Goal: Task Accomplishment & Management: Manage account settings

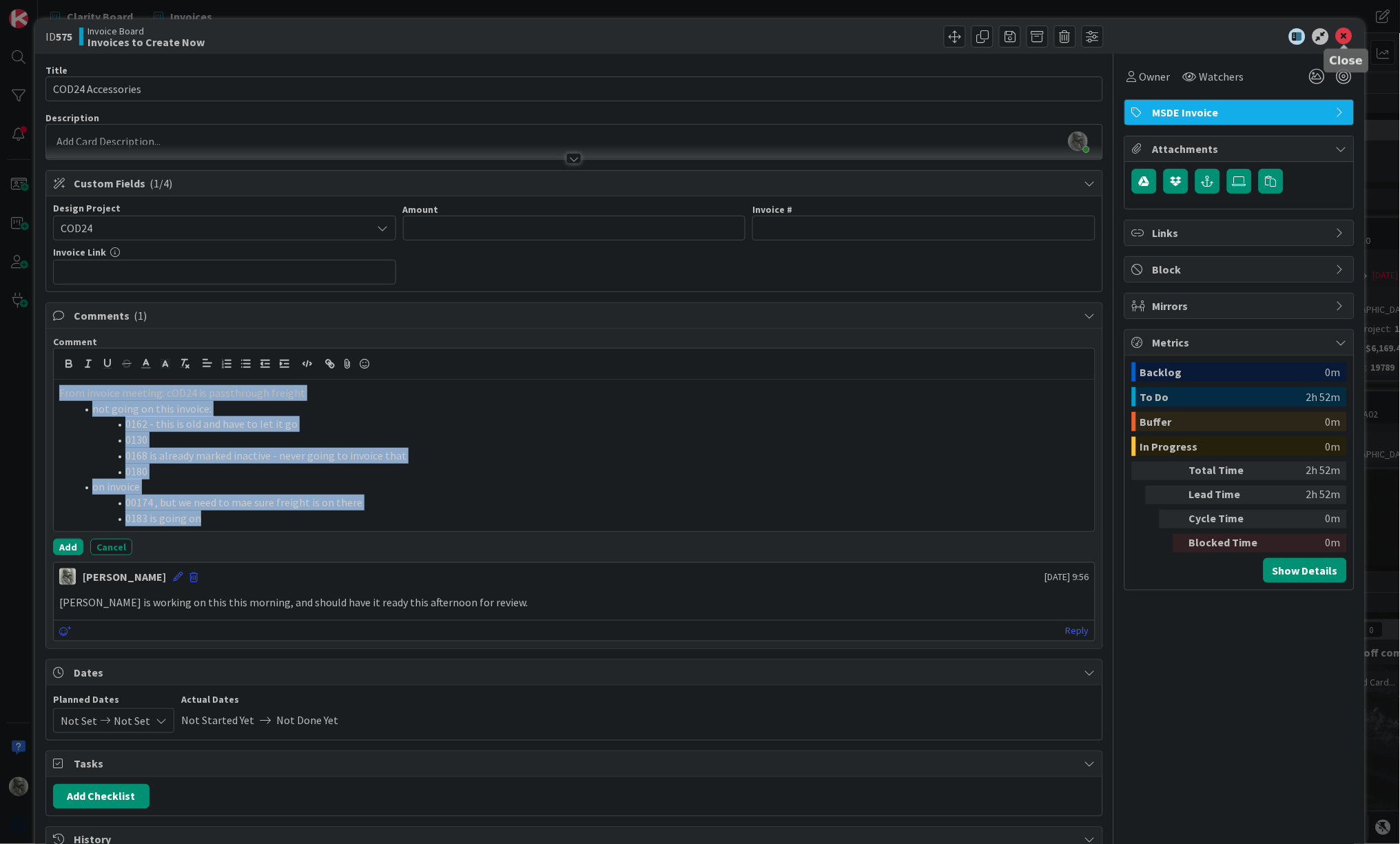
click at [1344, 36] on icon at bounding box center [1344, 36] width 16 height 16
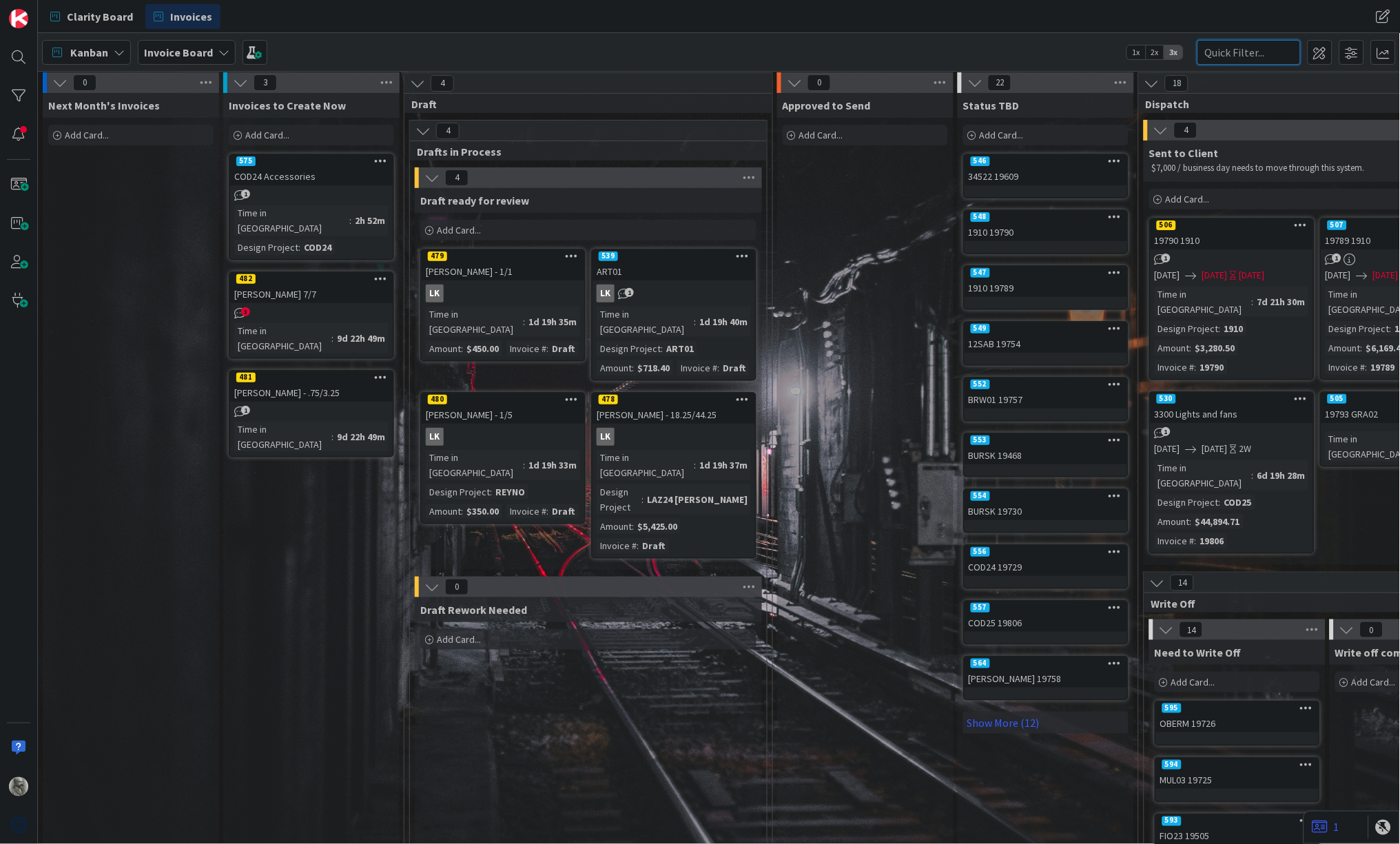
click at [1232, 44] on input "text" at bounding box center [1249, 53] width 103 height 25
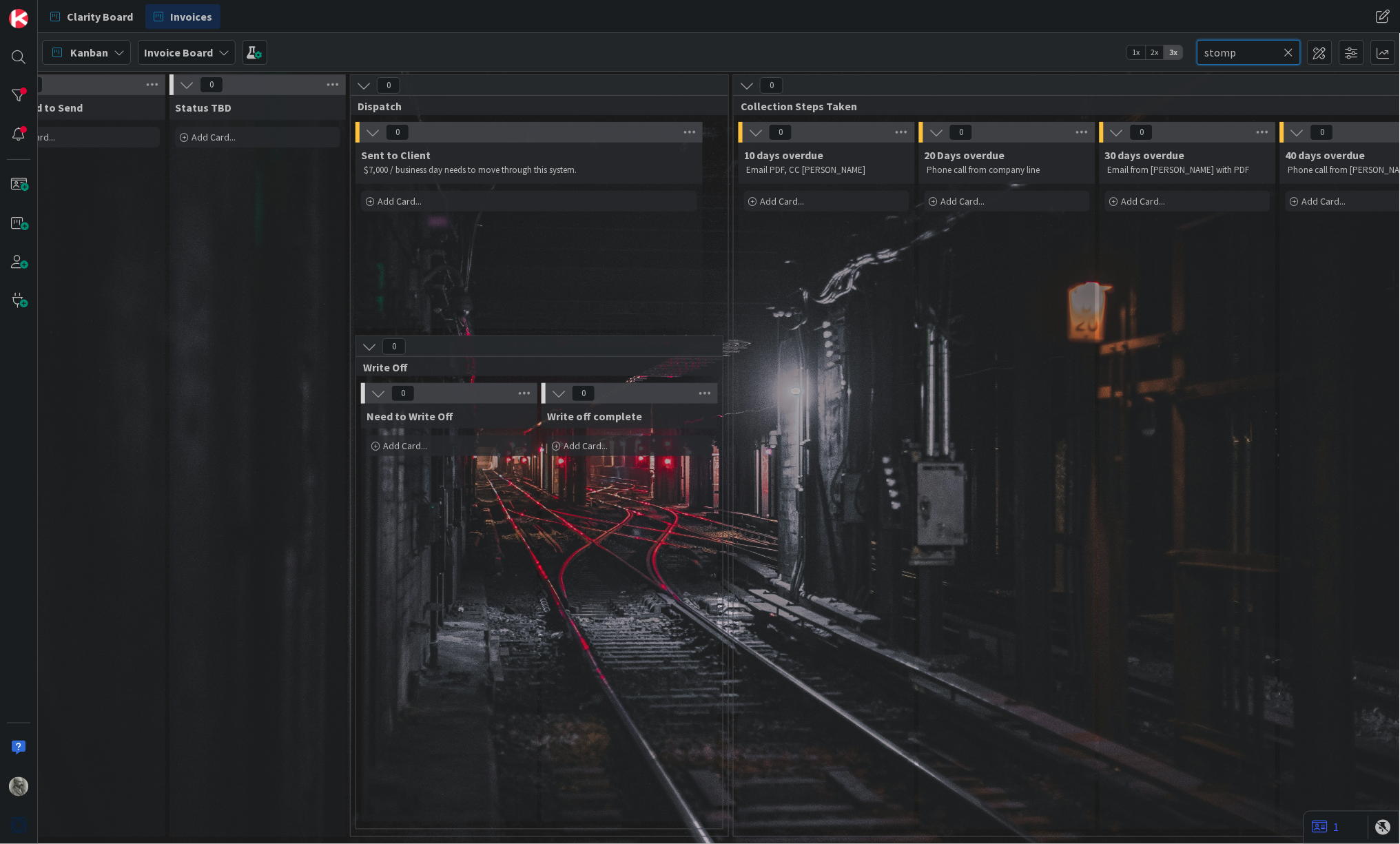
scroll to position [0, 756]
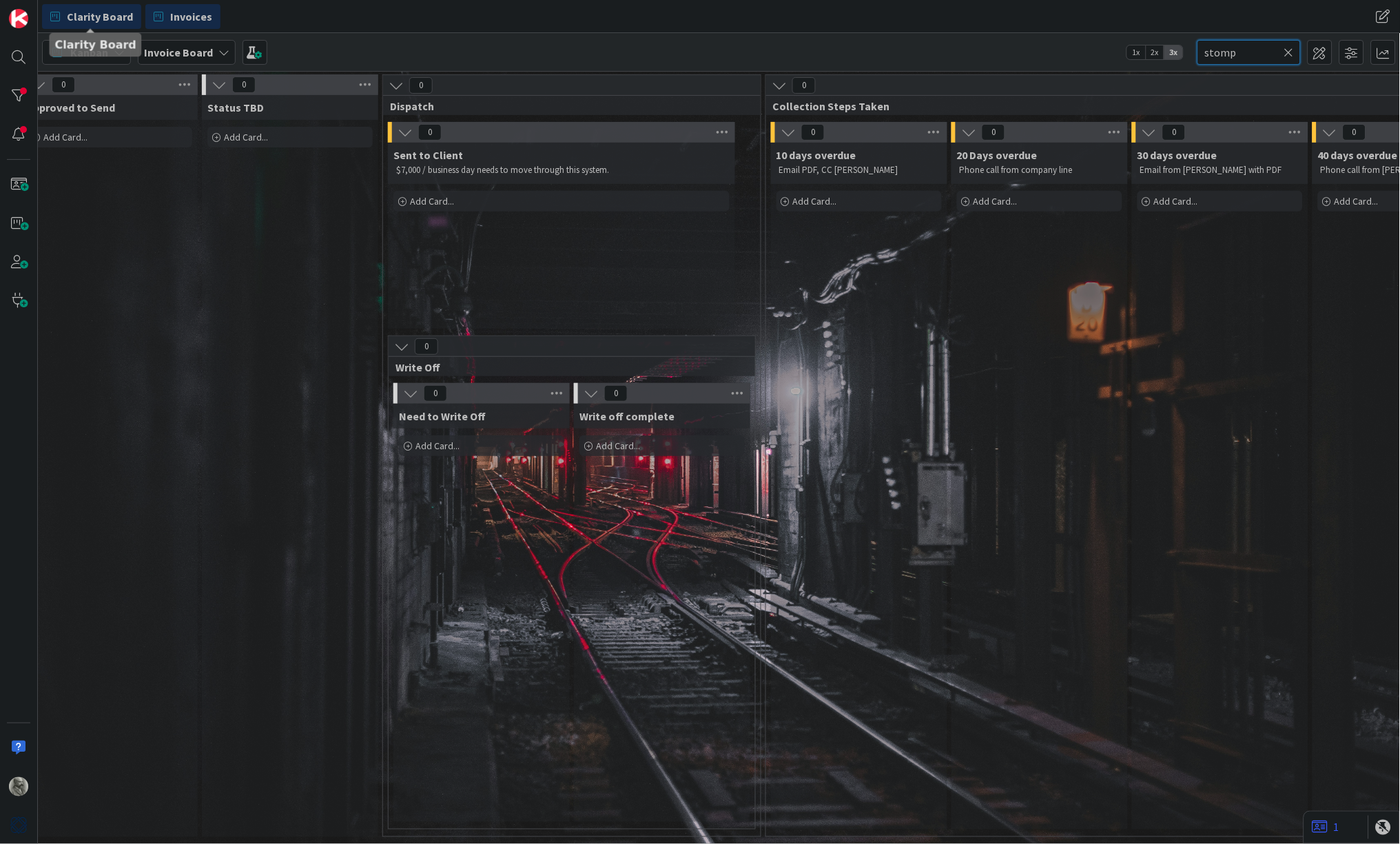
type input "stomp"
click at [85, 13] on span "Clarity Board" at bounding box center [99, 16] width 66 height 16
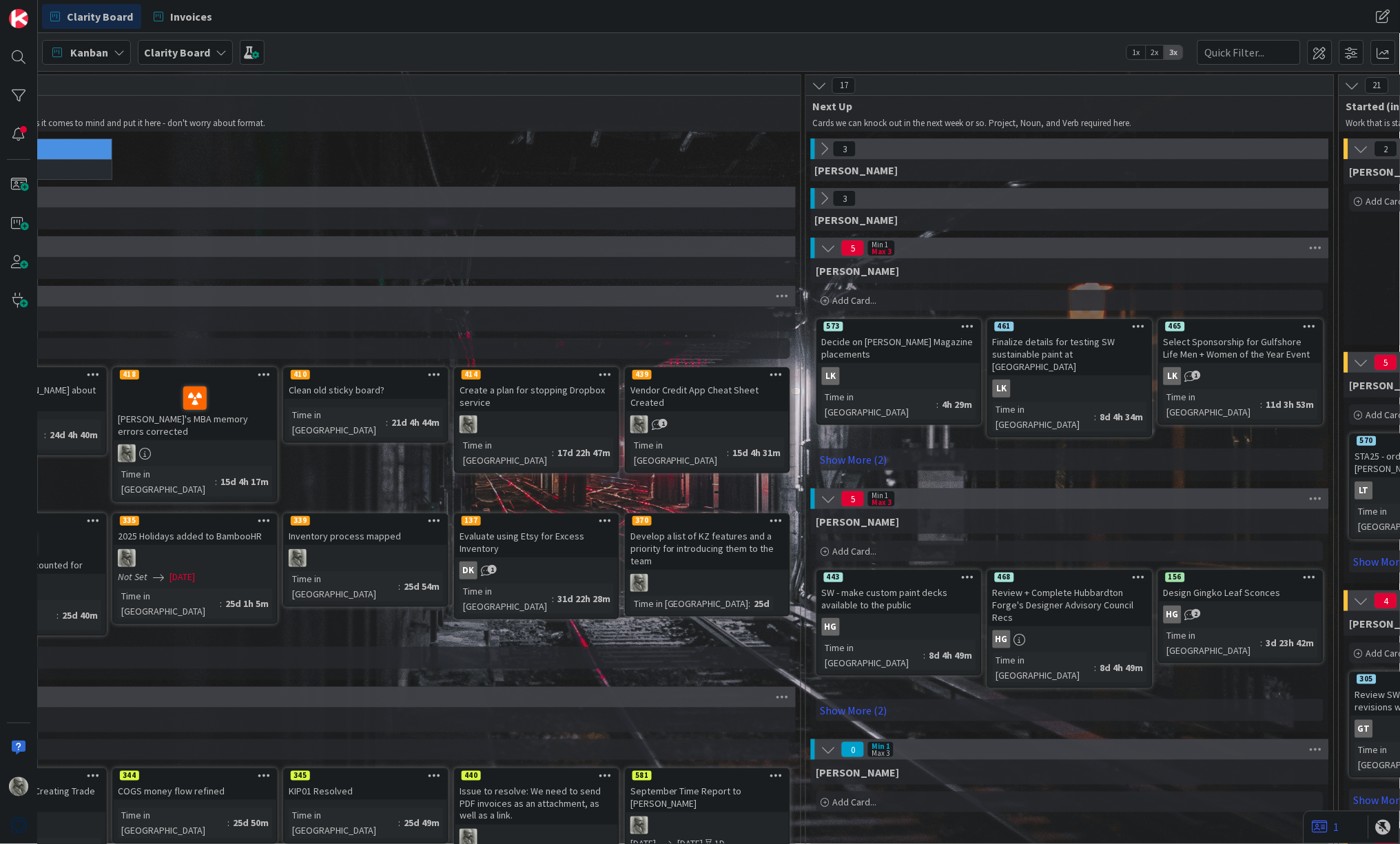
scroll to position [0, 132]
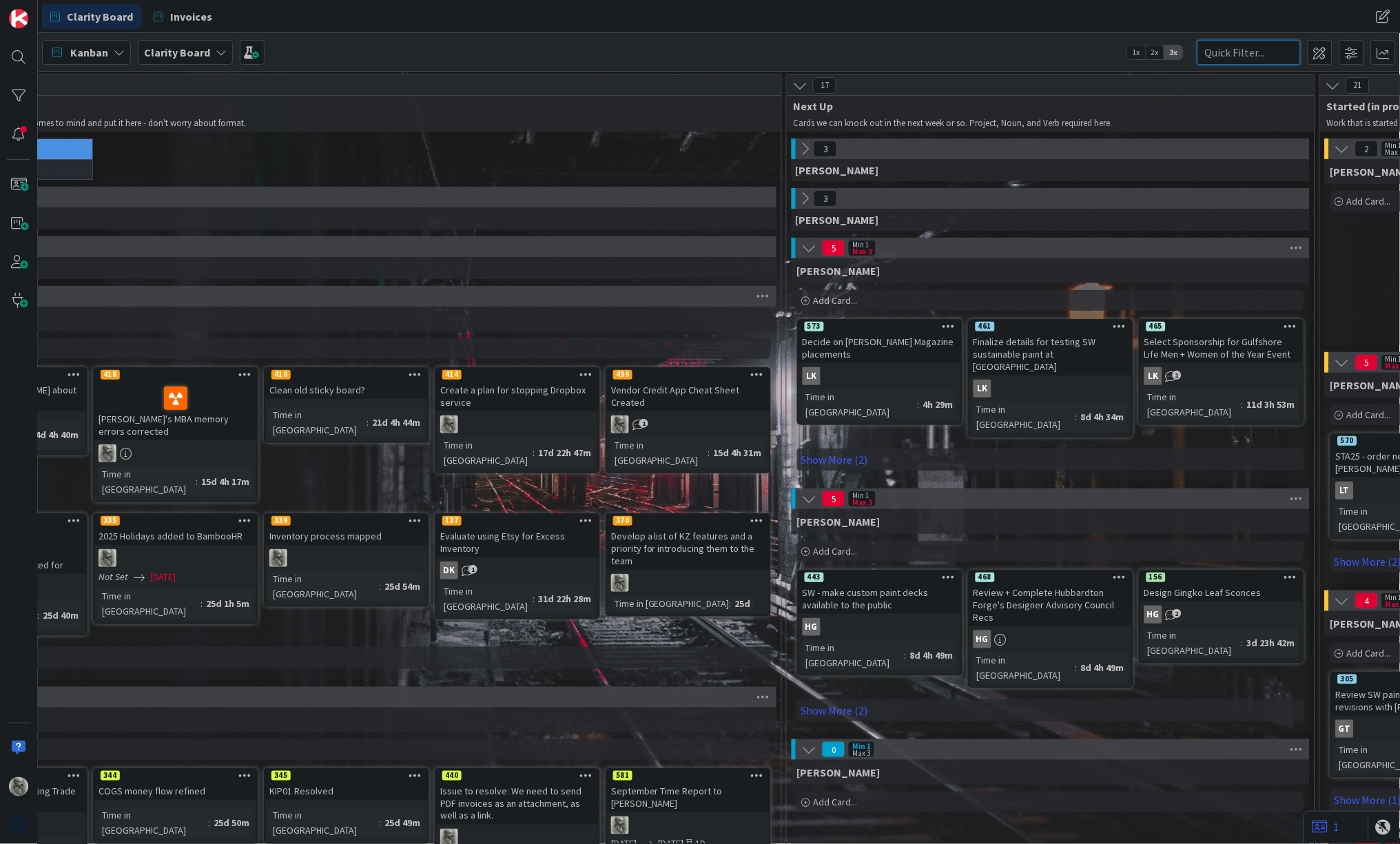
click at [1247, 52] on input "text" at bounding box center [1249, 53] width 103 height 25
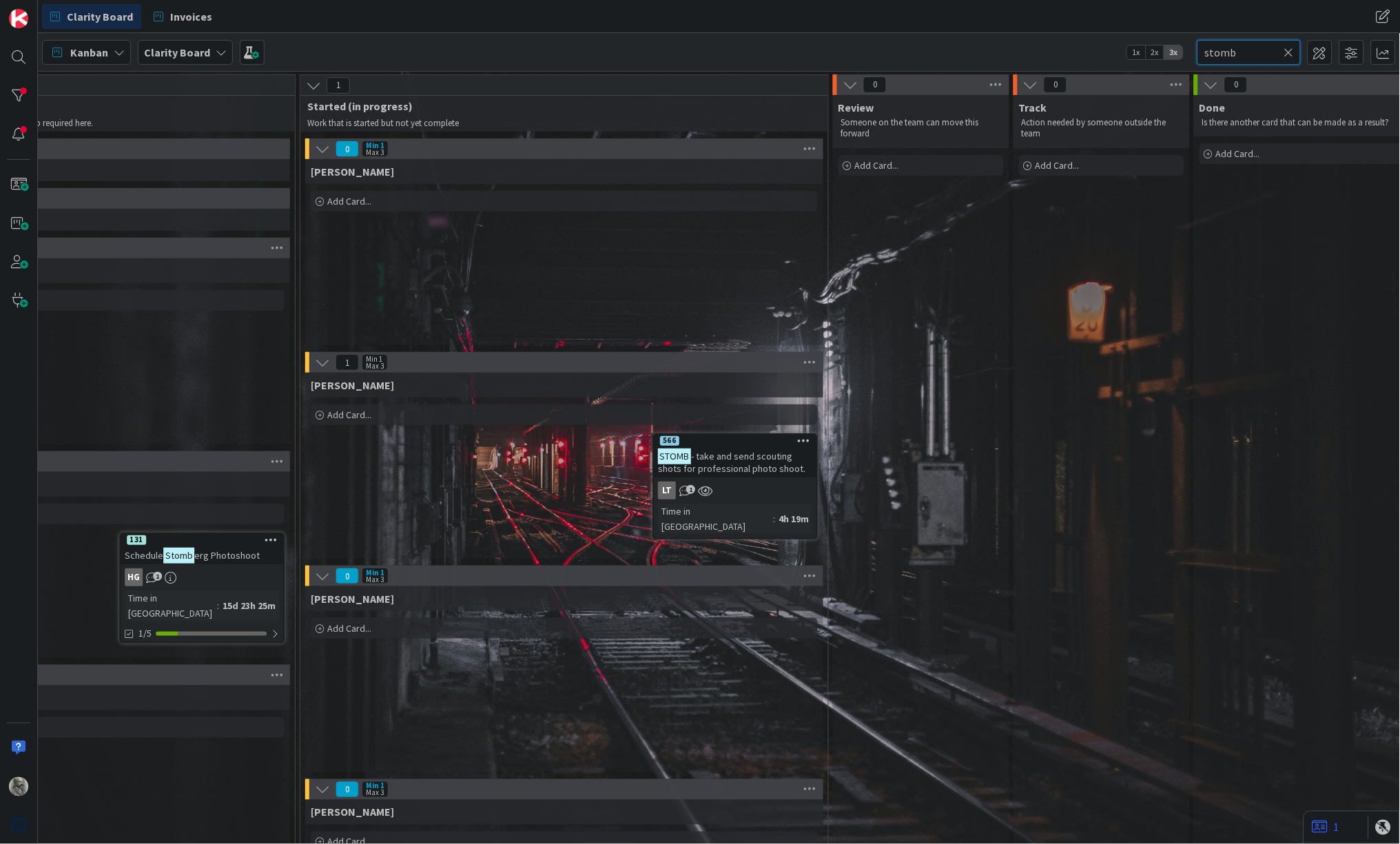
scroll to position [0, 1541]
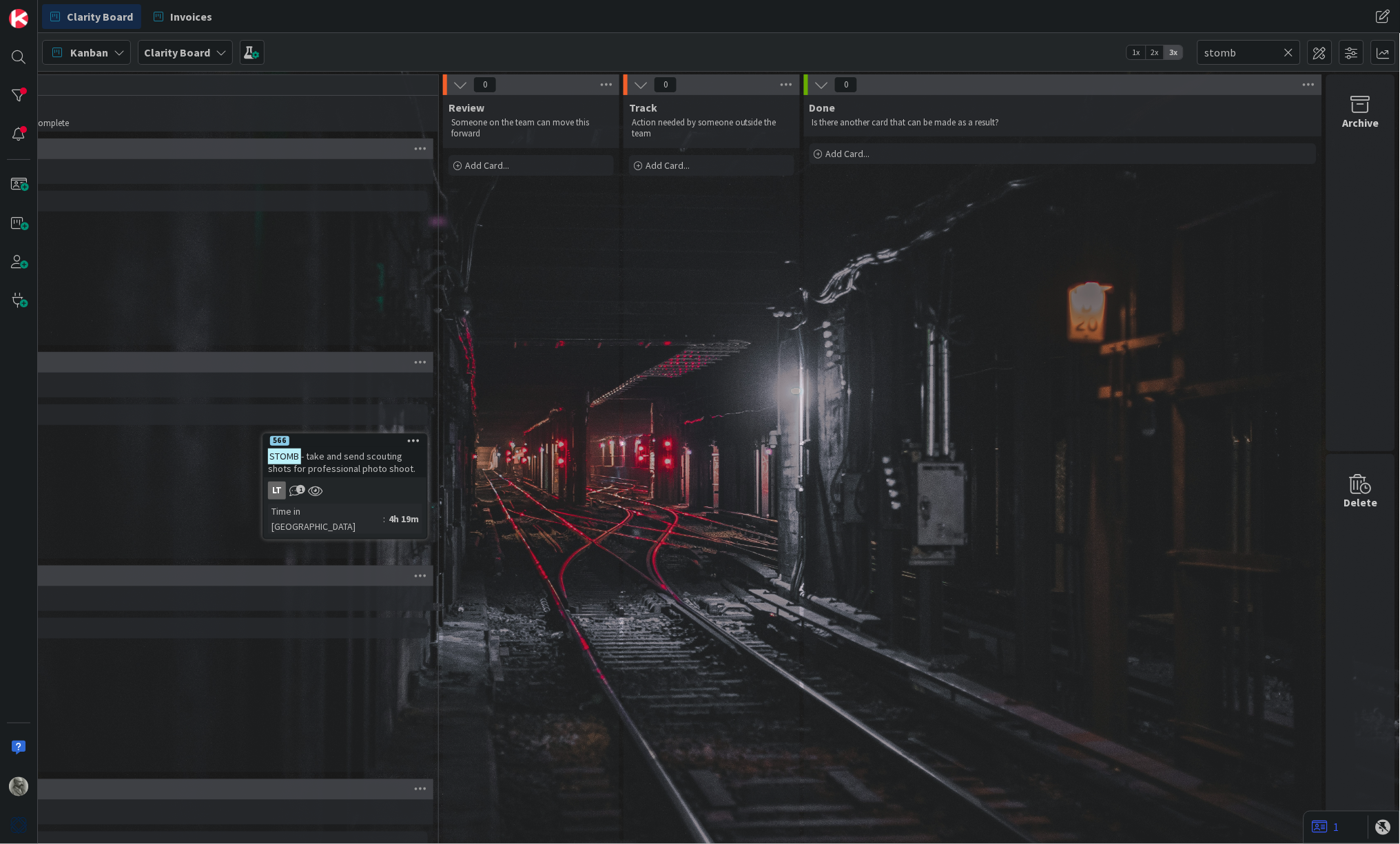
click at [1361, 103] on icon at bounding box center [1361, 105] width 52 height 19
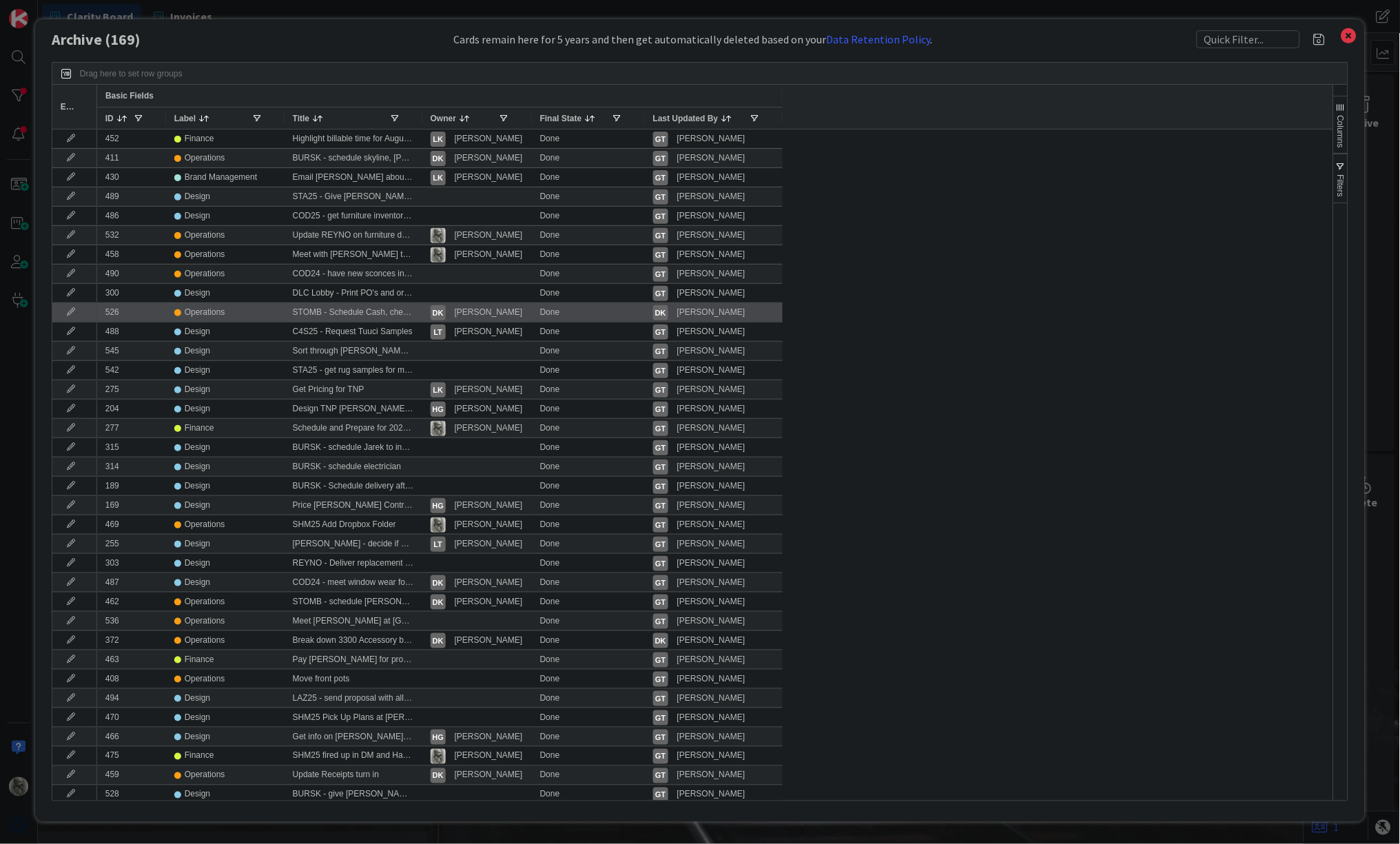
click at [357, 316] on div "STOMB - Schedule Cash, check with [PERSON_NAME]" at bounding box center [353, 312] width 138 height 18
click at [71, 311] on icon at bounding box center [70, 312] width 20 height 9
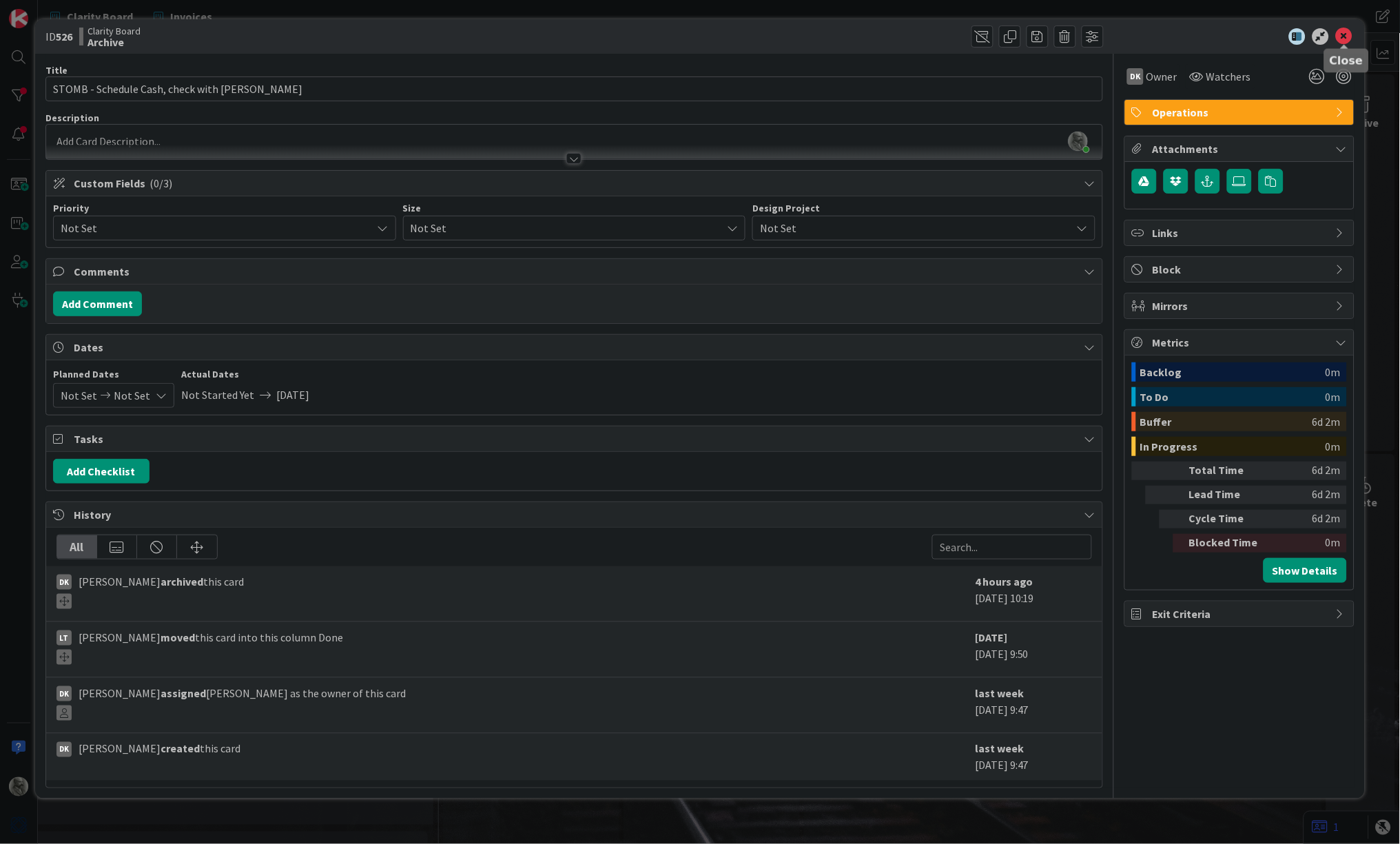
click at [1345, 34] on icon at bounding box center [1344, 36] width 16 height 16
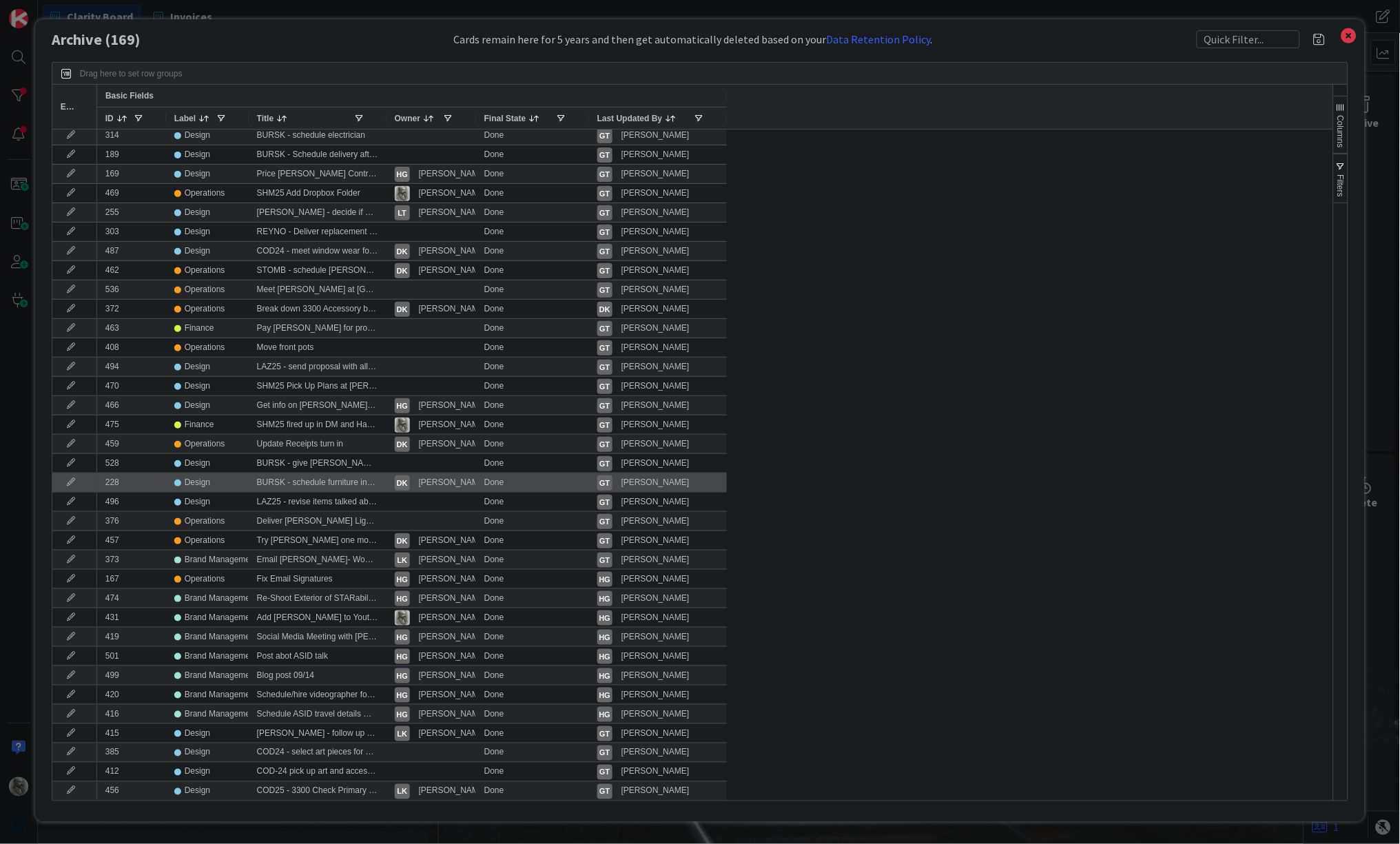
scroll to position [351, 0]
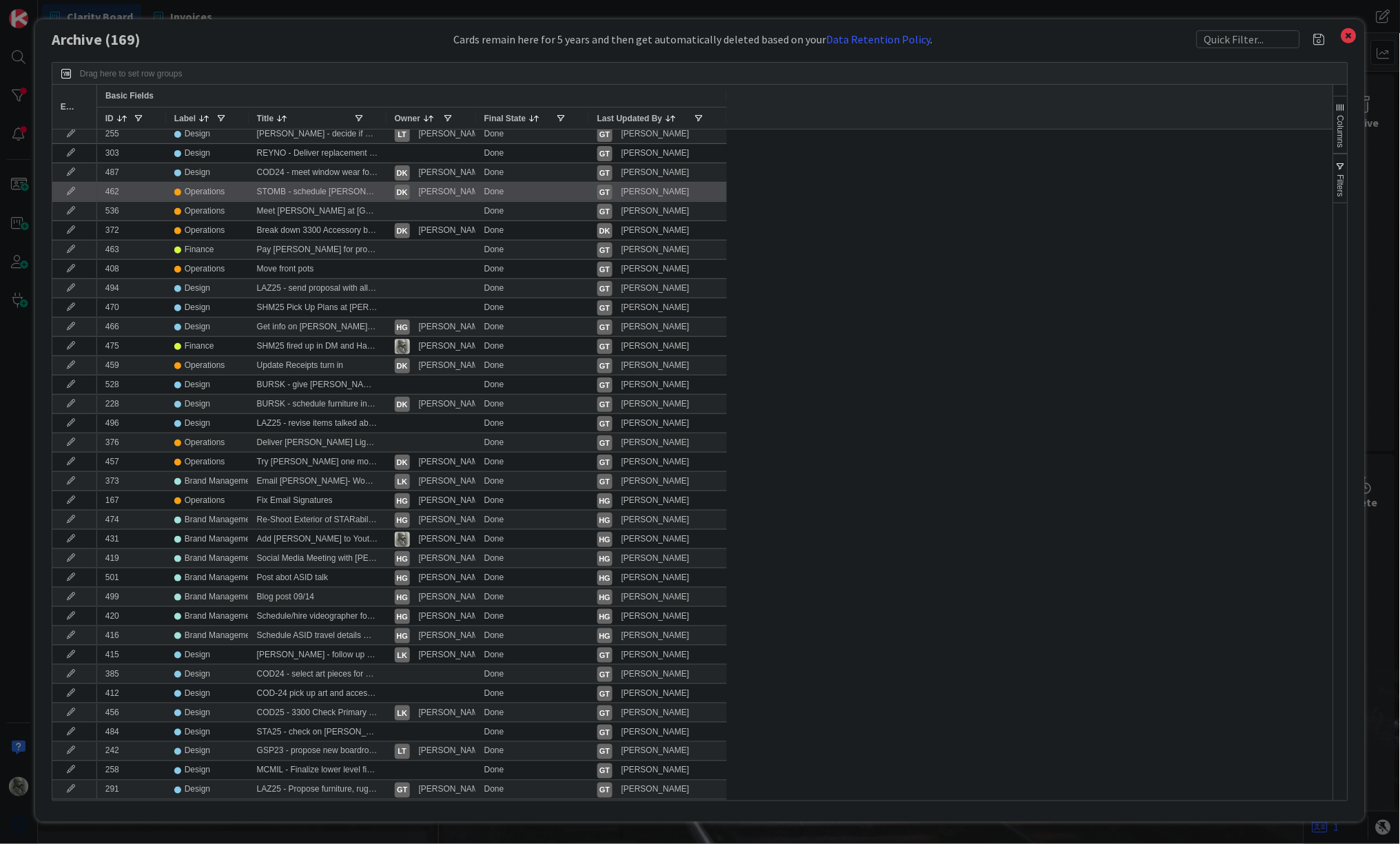
click at [301, 193] on div "STOMB - schedule [PERSON_NAME] to program the light box" at bounding box center [318, 192] width 138 height 18
click at [71, 190] on icon at bounding box center [70, 192] width 20 height 9
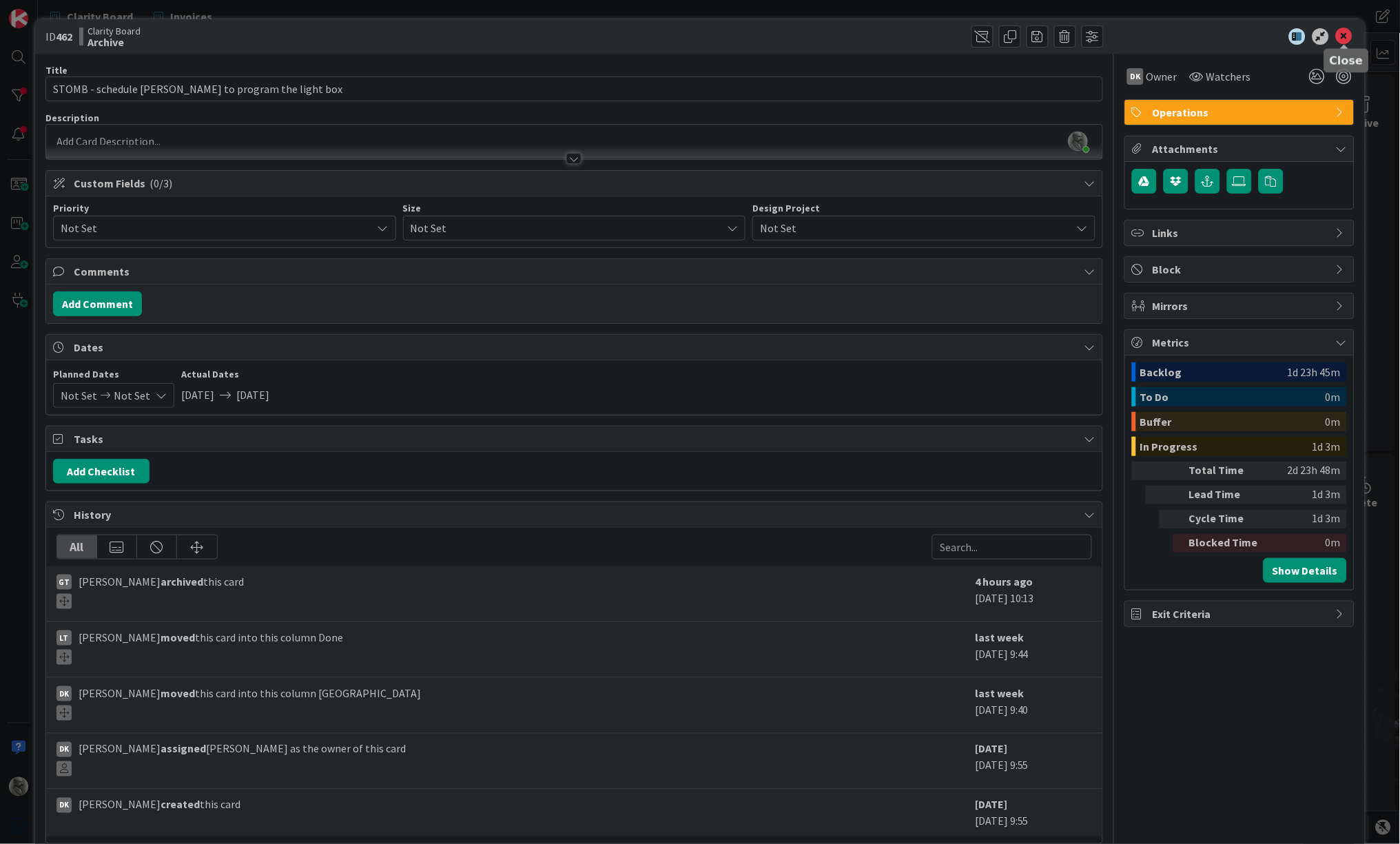
click at [1344, 34] on icon at bounding box center [1344, 36] width 16 height 16
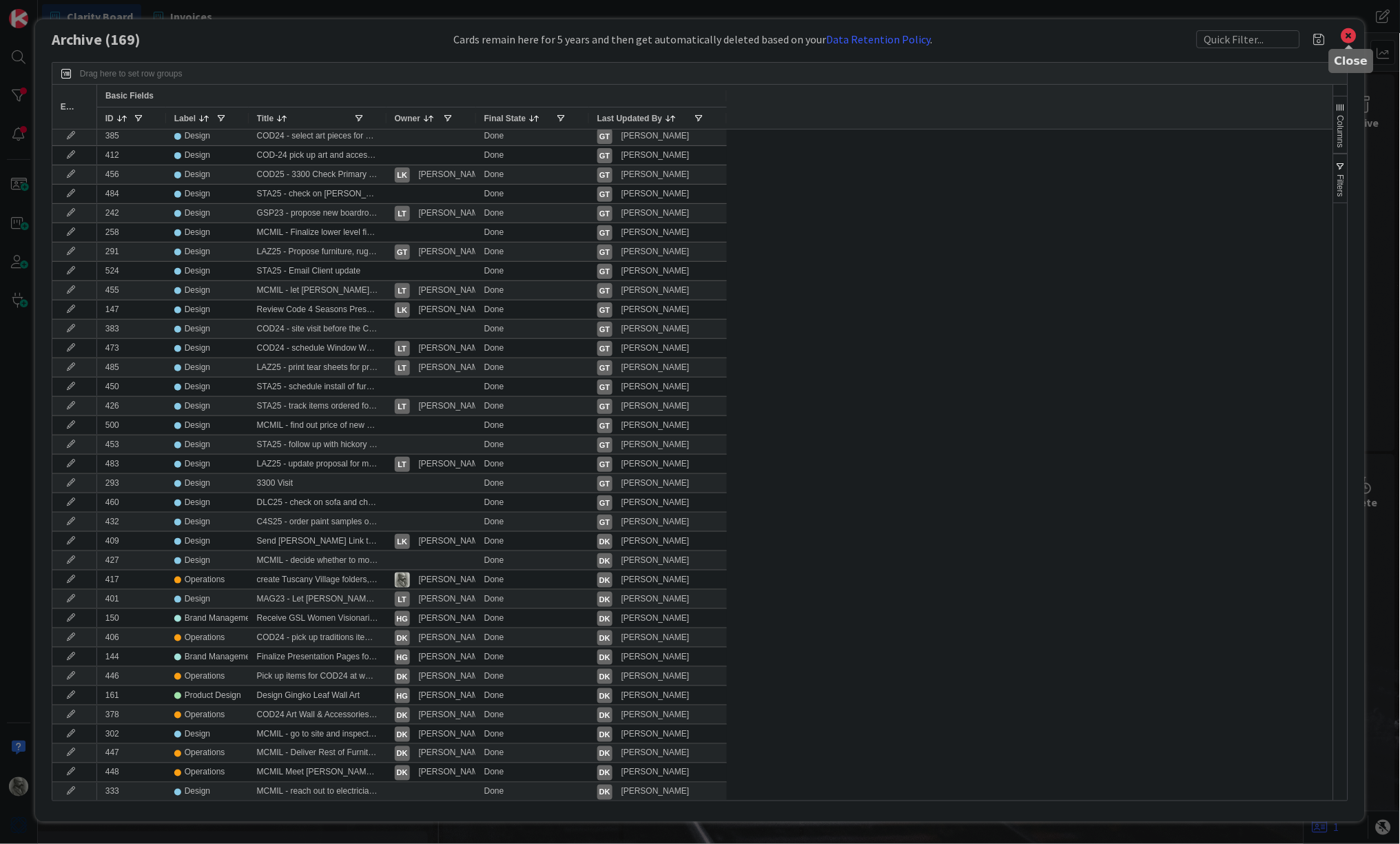
click at [1351, 34] on icon at bounding box center [1349, 36] width 18 height 19
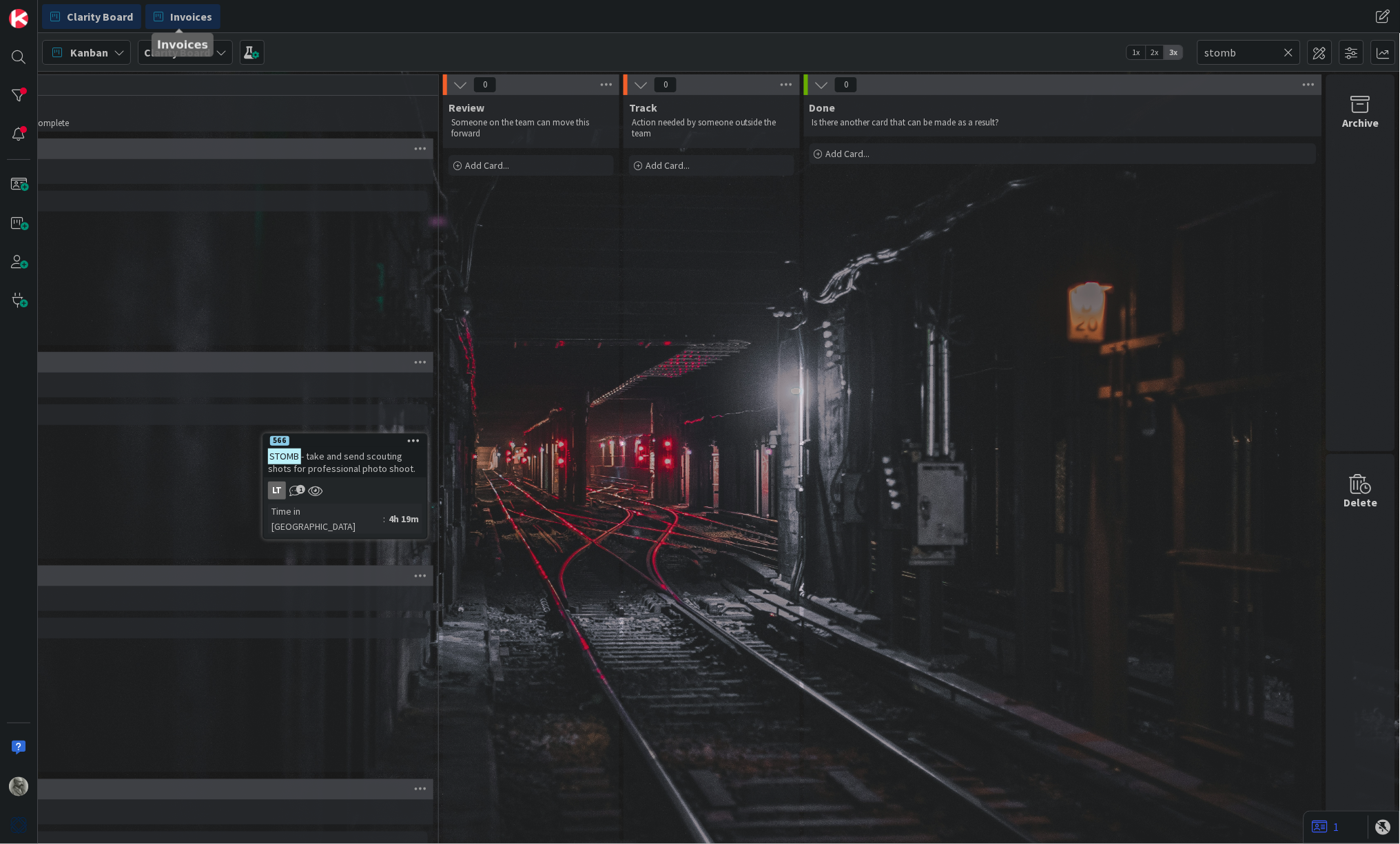
click at [190, 15] on span "Invoices" at bounding box center [191, 16] width 42 height 16
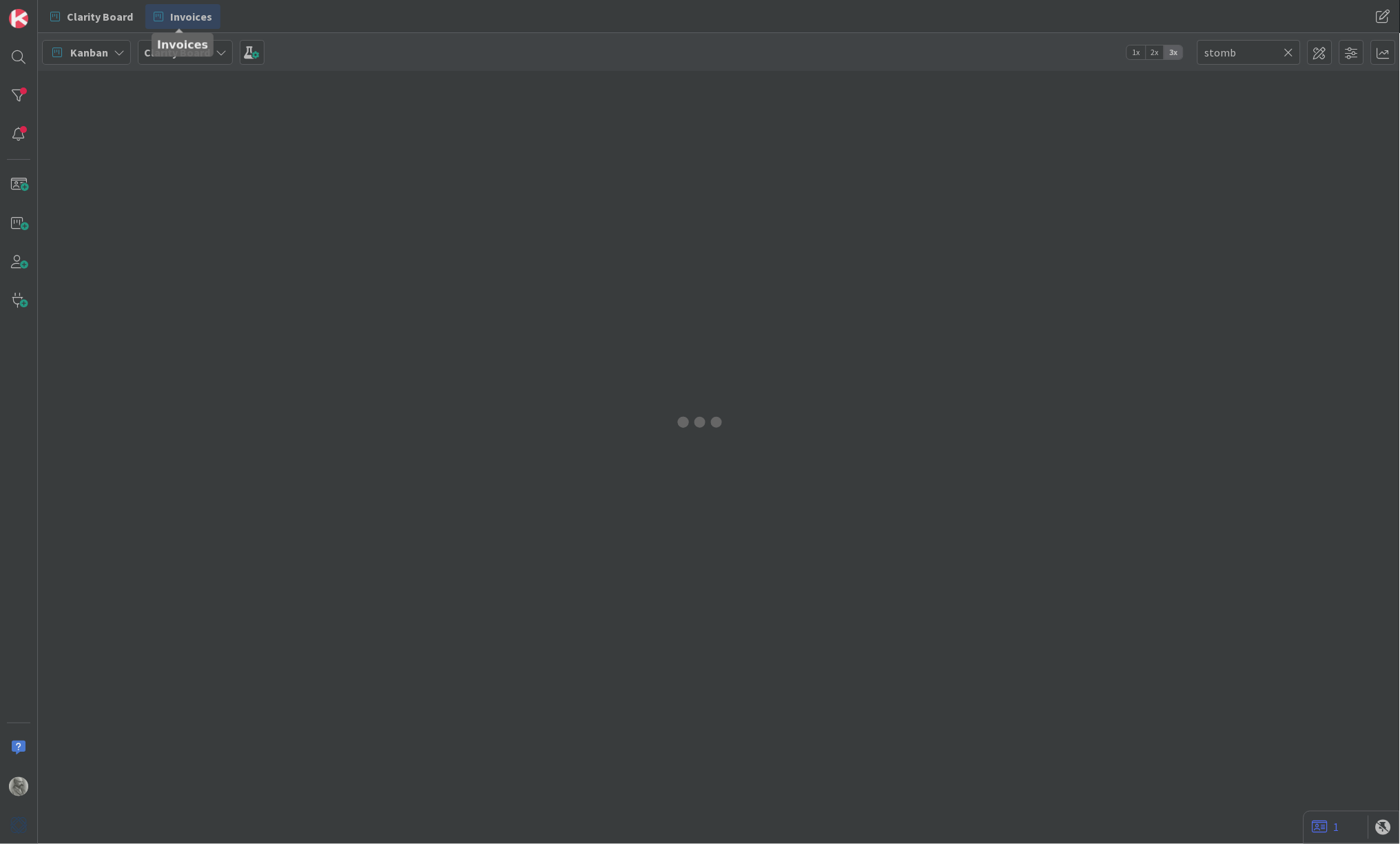
type input "stomp"
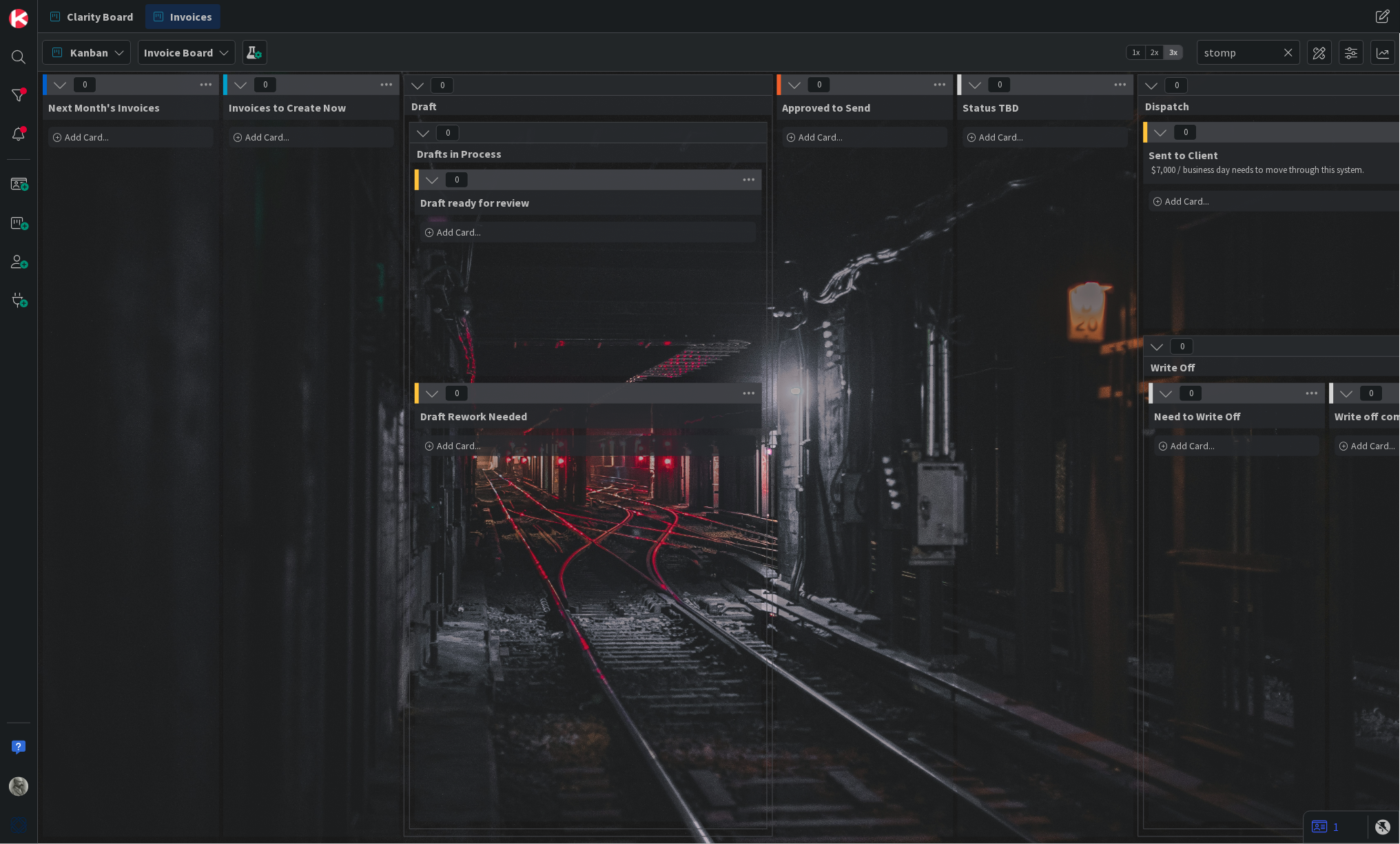
click at [245, 135] on span "Add Card..." at bounding box center [267, 137] width 44 height 13
type textarea "x"
type textarea "S"
type textarea "x"
type textarea "ST"
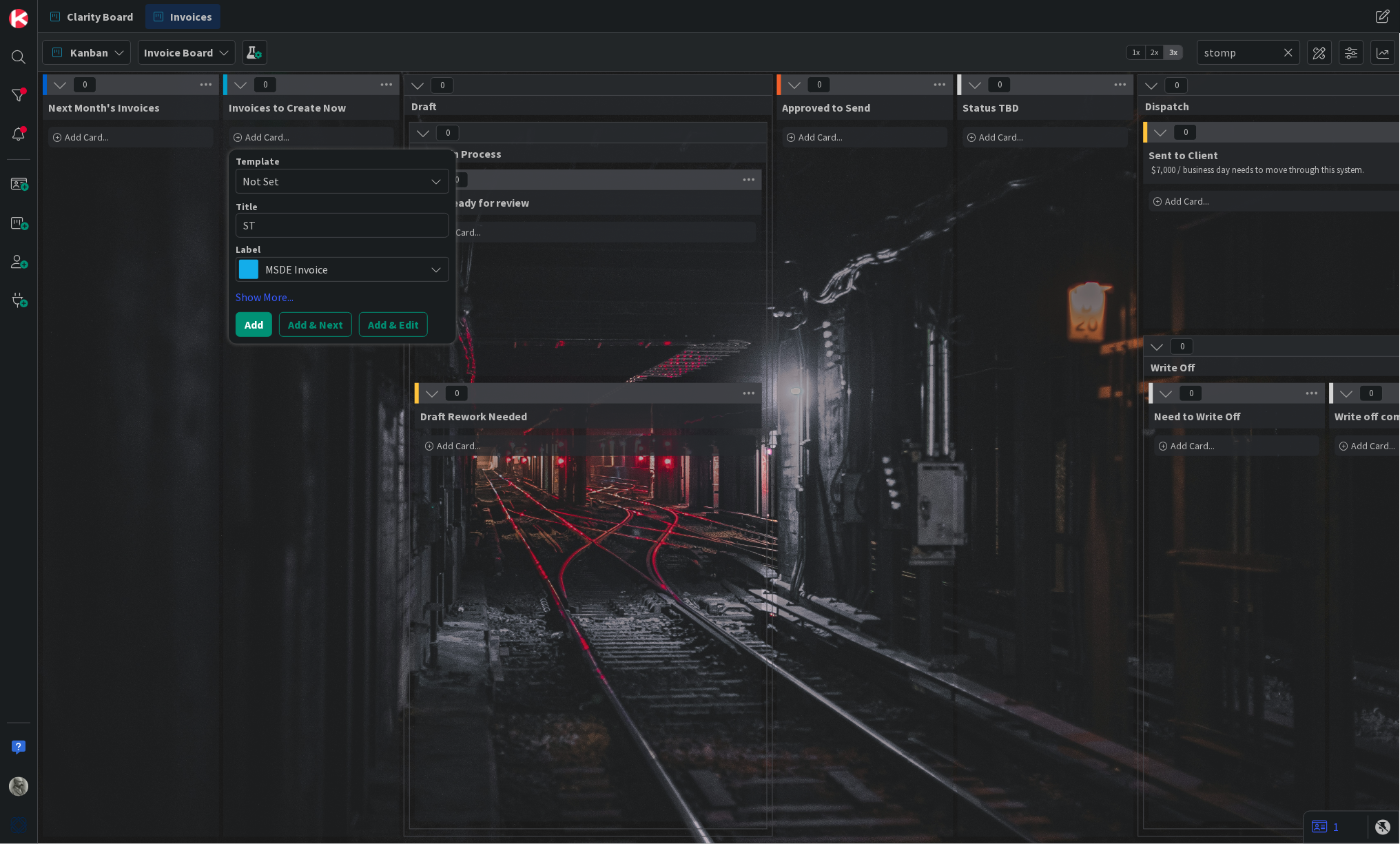
type textarea "x"
type textarea "STO"
type textarea "x"
type textarea "STOM"
type textarea "x"
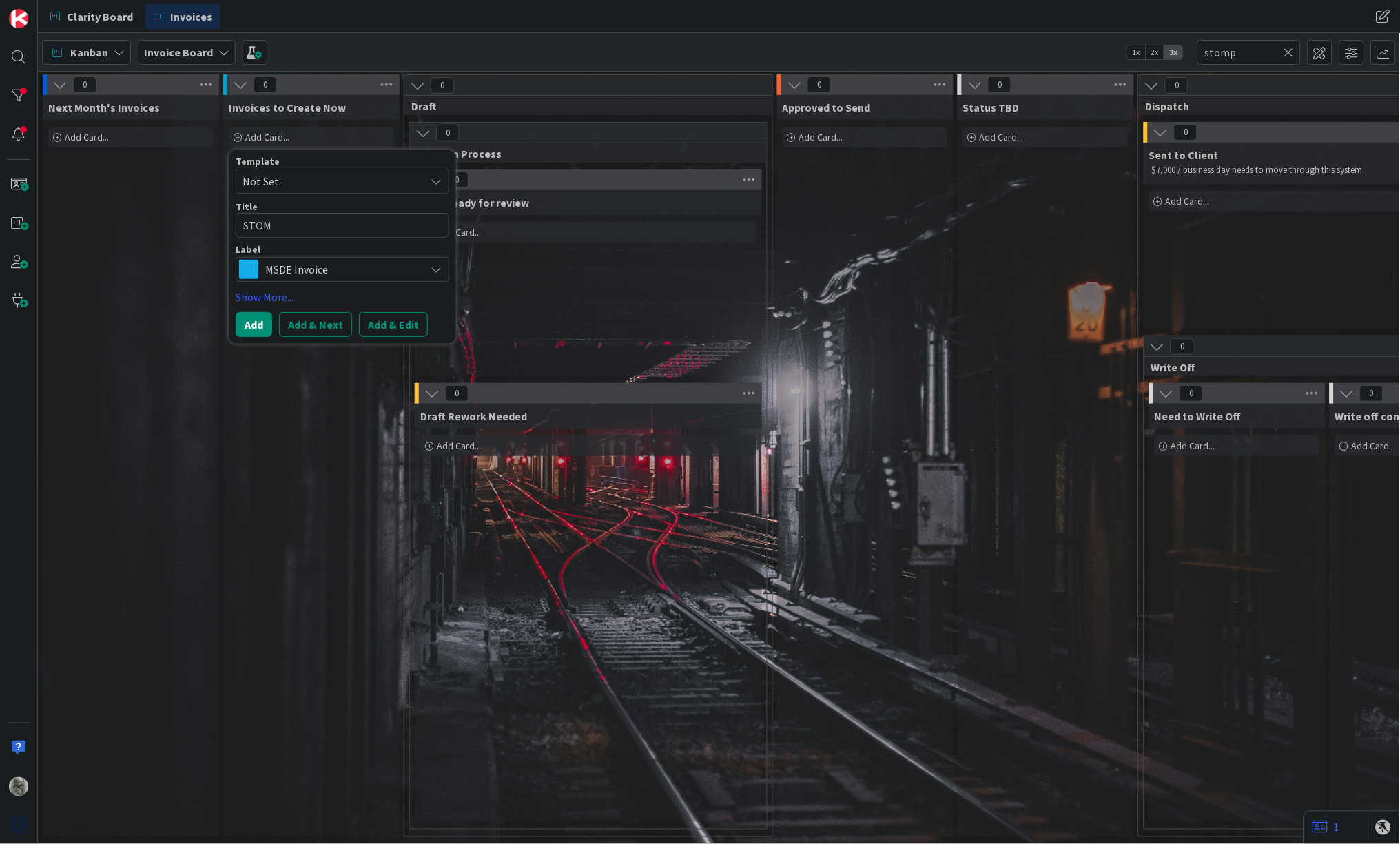
type textarea "STOMB"
type textarea "x"
type textarea "STOMB"
type textarea "x"
type textarea "STOMB C"
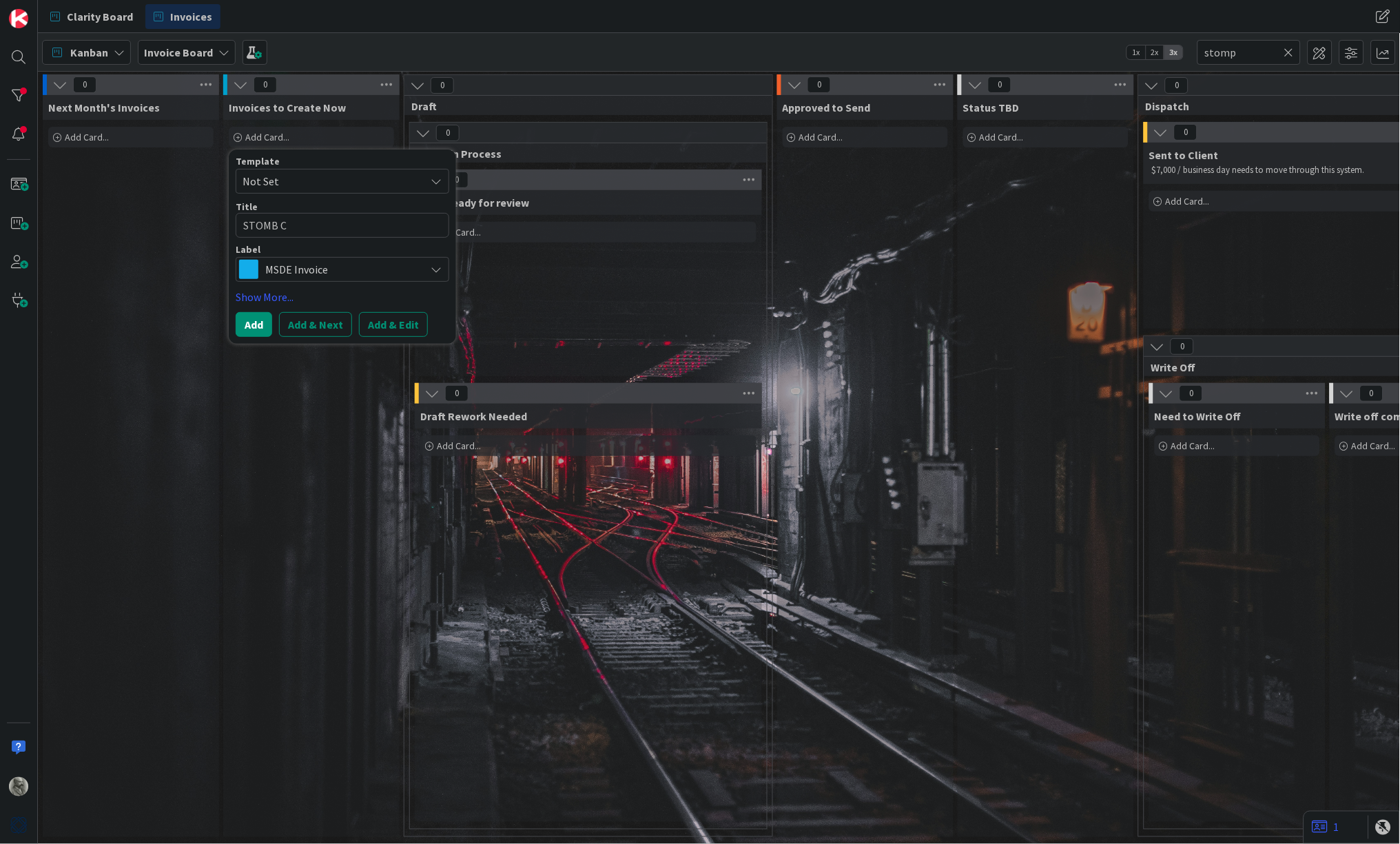
type textarea "x"
type textarea "STOMB Cl"
type textarea "x"
type textarea "STOMB Cle"
type textarea "x"
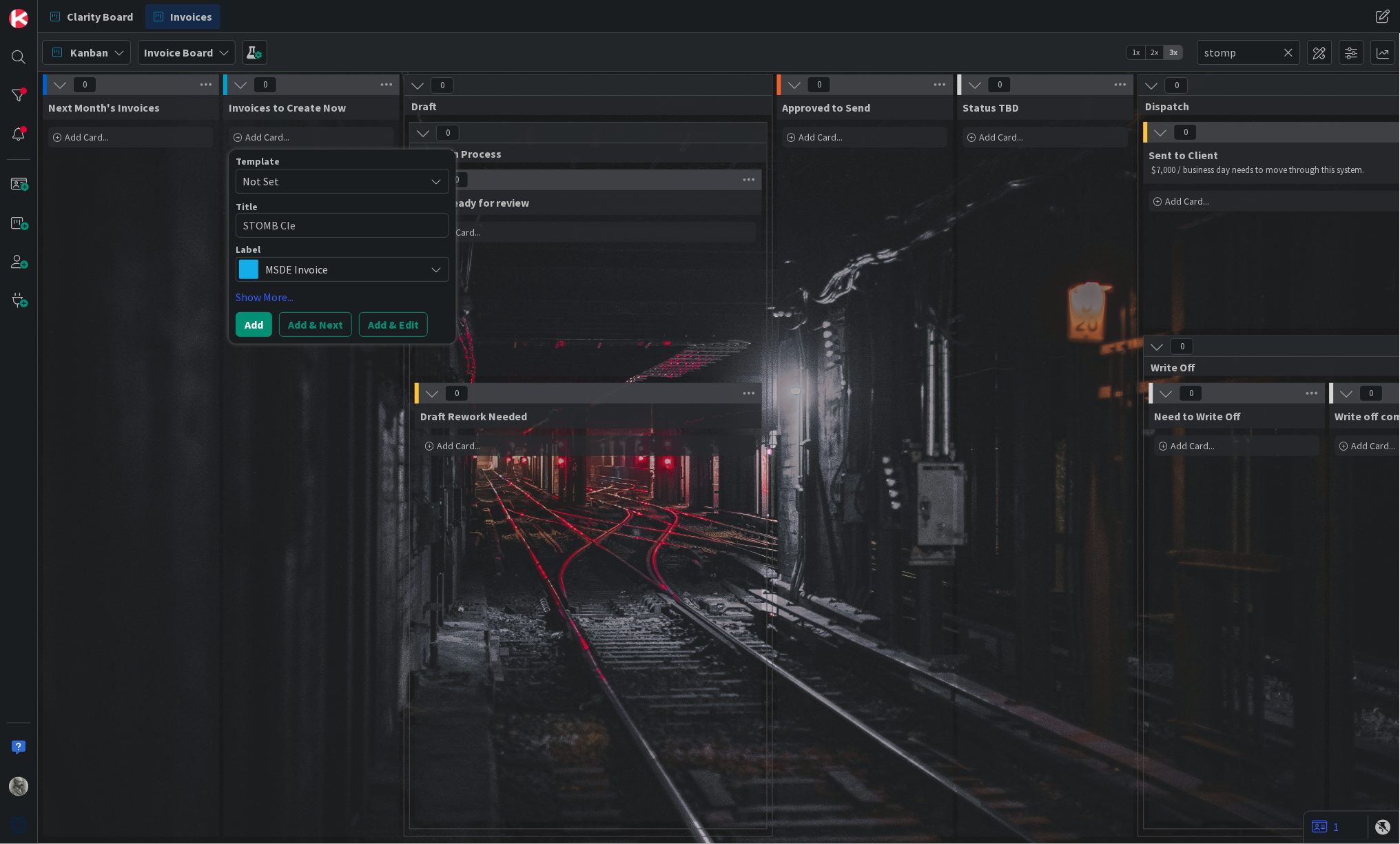
type textarea "STOMB Clea"
type textarea "x"
type textarea "STOMB Clean"
type textarea "x"
type textarea "STOMB Cleanu"
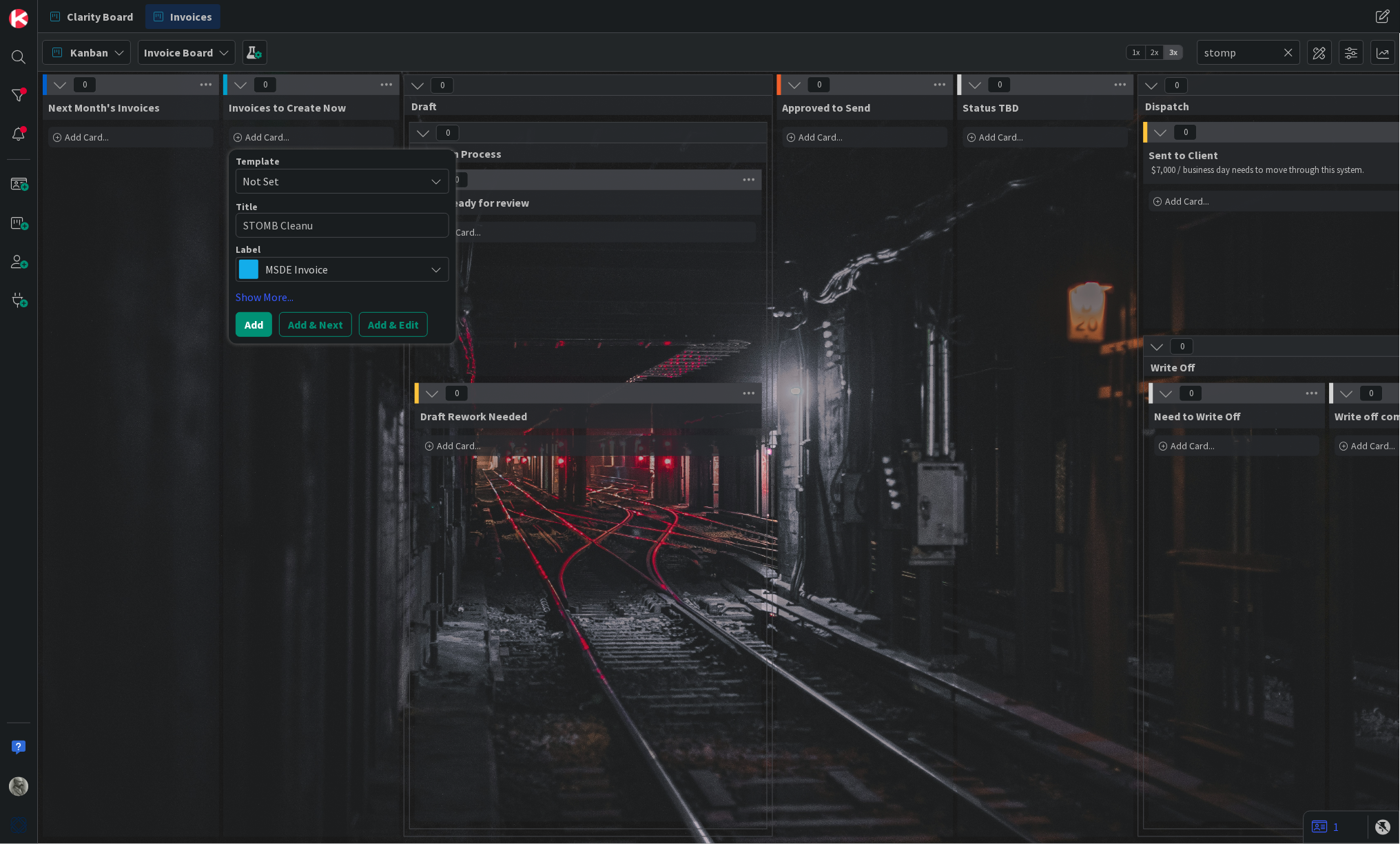
type textarea "x"
type textarea "STOMB Cleanup"
type textarea "x"
type textarea "STOMB Cleanup"
click at [260, 320] on button "Add" at bounding box center [254, 324] width 37 height 25
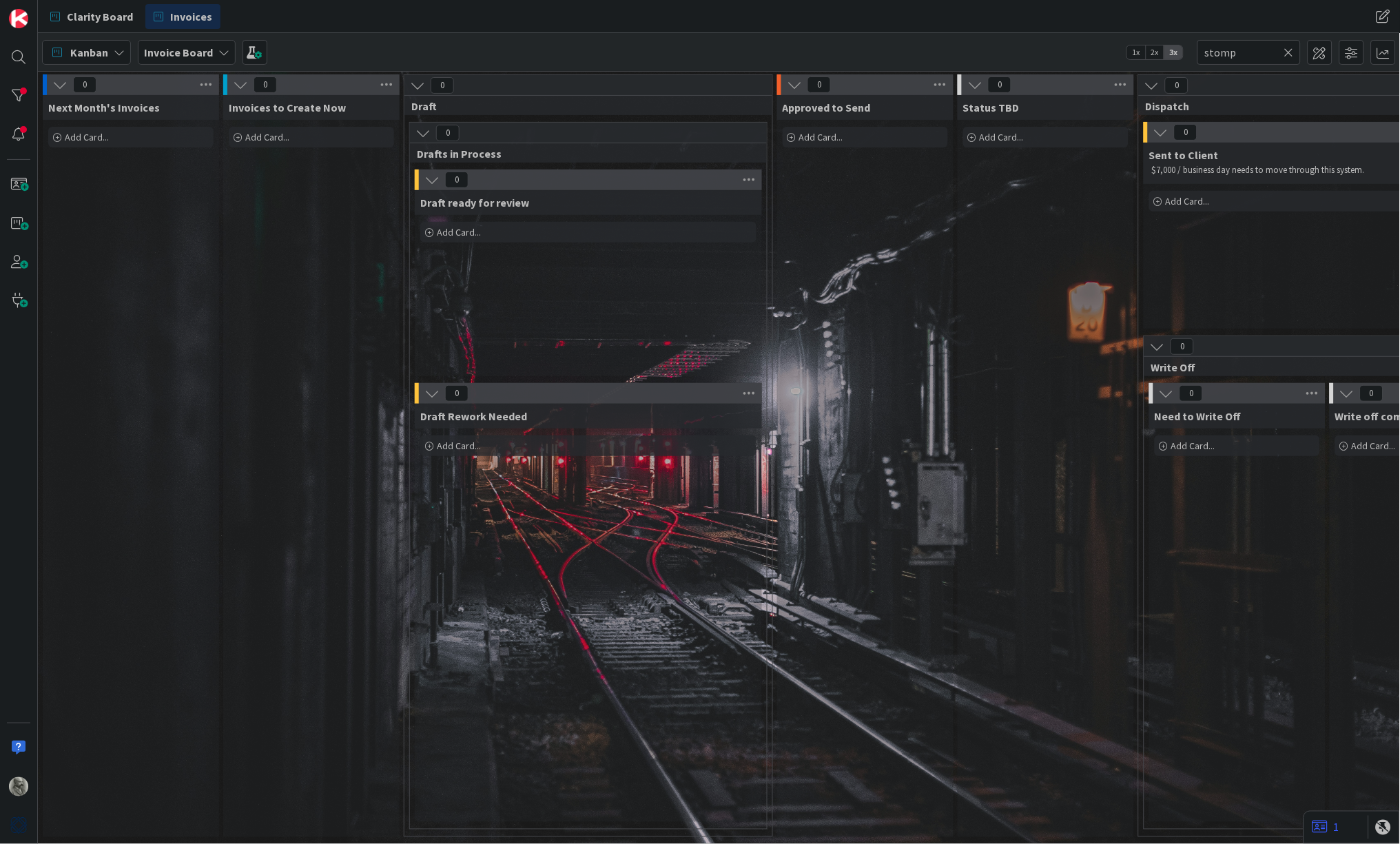
click at [1288, 48] on icon at bounding box center [1289, 52] width 10 height 13
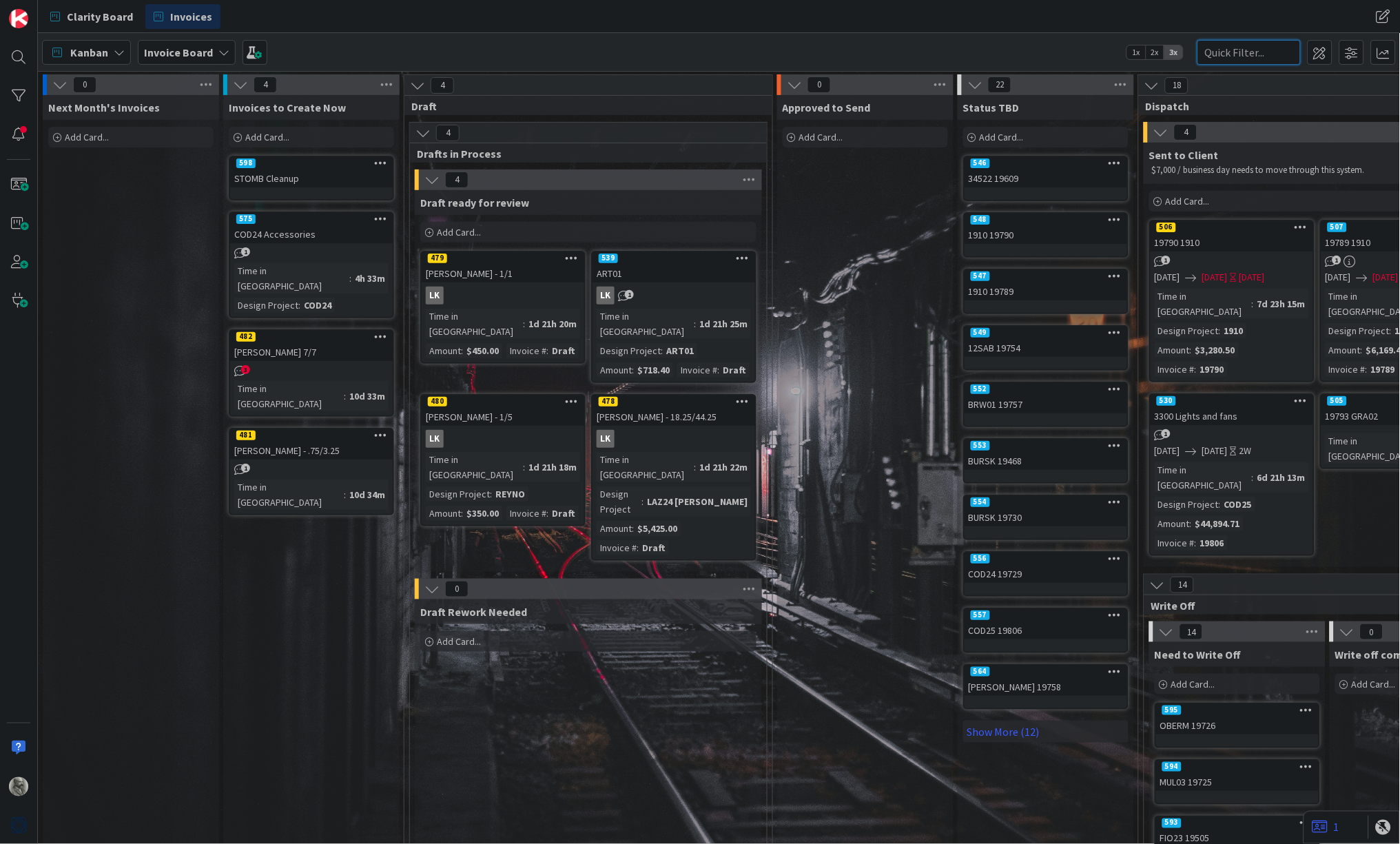
click at [1256, 54] on input "text" at bounding box center [1249, 53] width 103 height 25
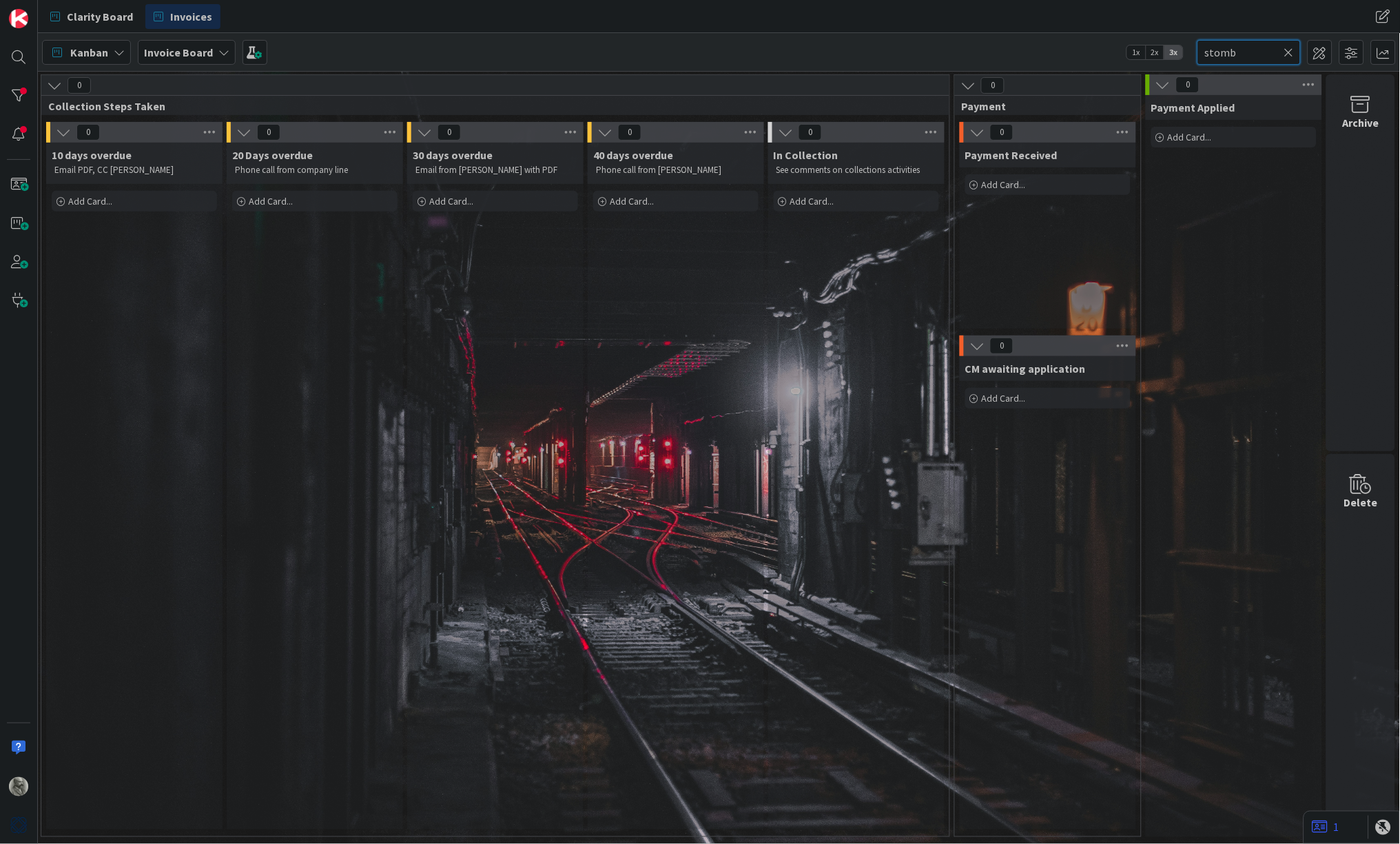
type input "stomb"
click at [1289, 51] on icon at bounding box center [1289, 52] width 10 height 13
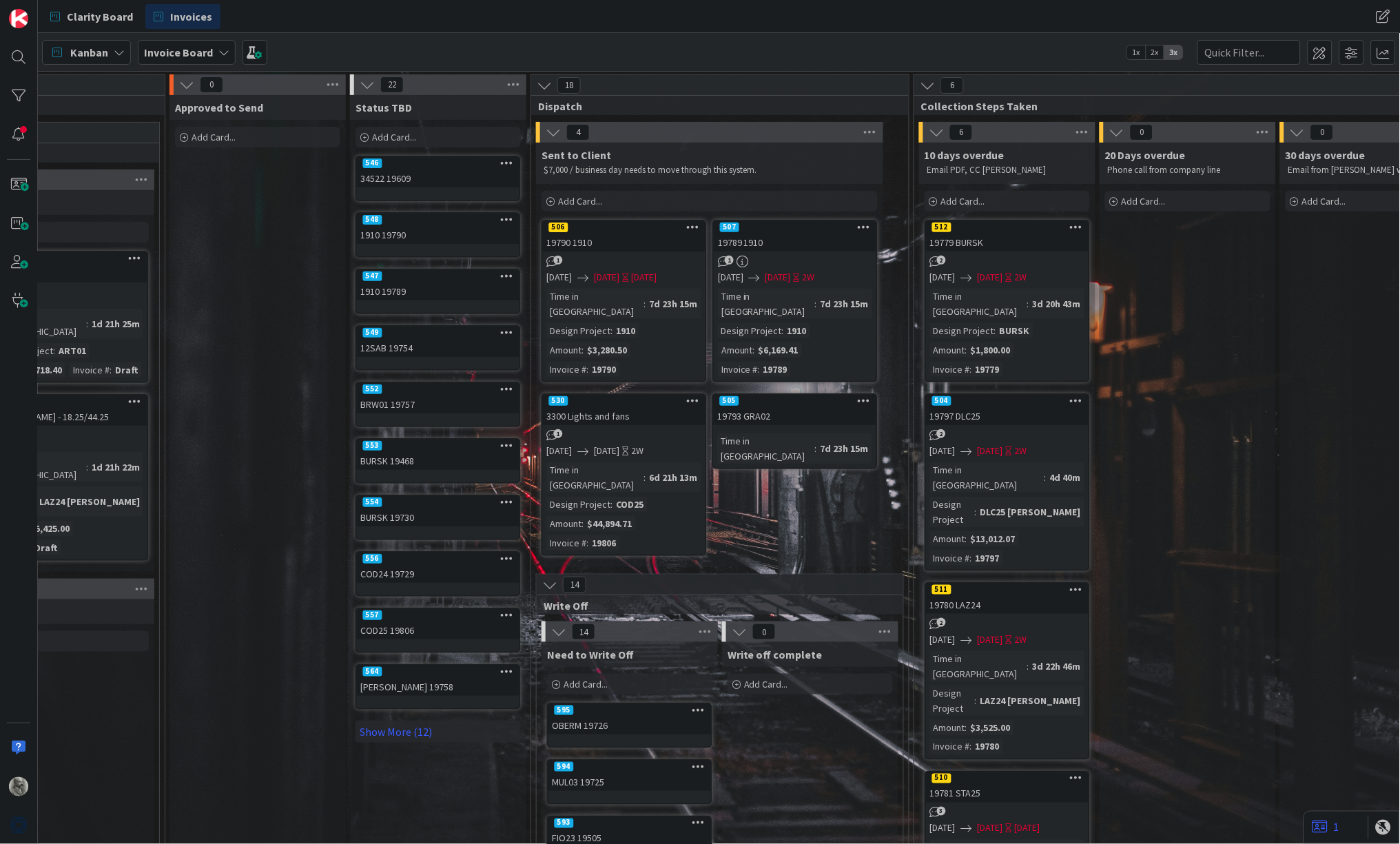
scroll to position [0, 610]
click at [102, 19] on span "Clarity Board" at bounding box center [99, 16] width 66 height 16
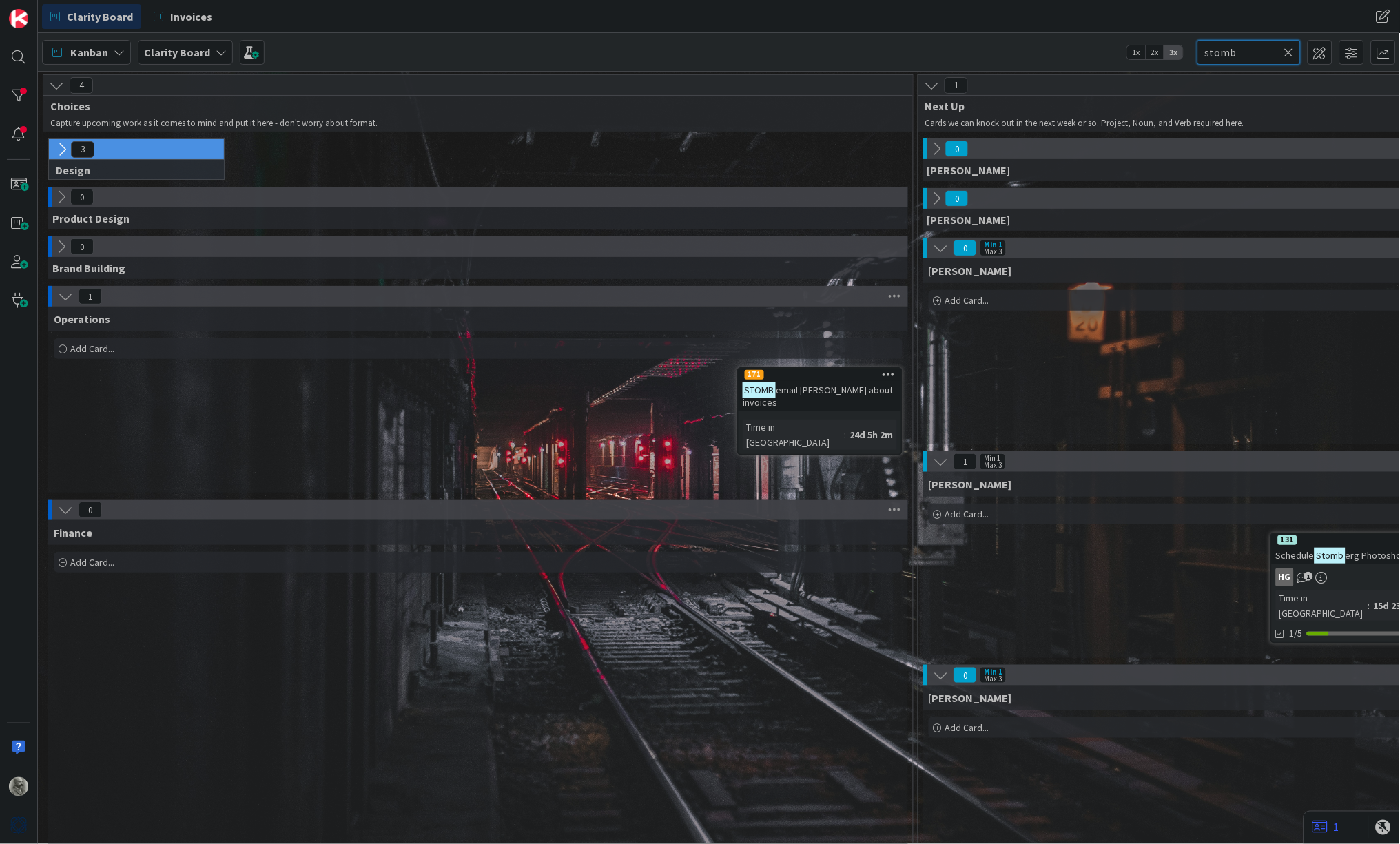
drag, startPoint x: 1249, startPoint y: 51, endPoint x: 1160, endPoint y: 51, distance: 89.0
click at [1160, 51] on div "Kanban Clarity Board 1x 2x 3x stomb" at bounding box center [719, 51] width 1362 height 38
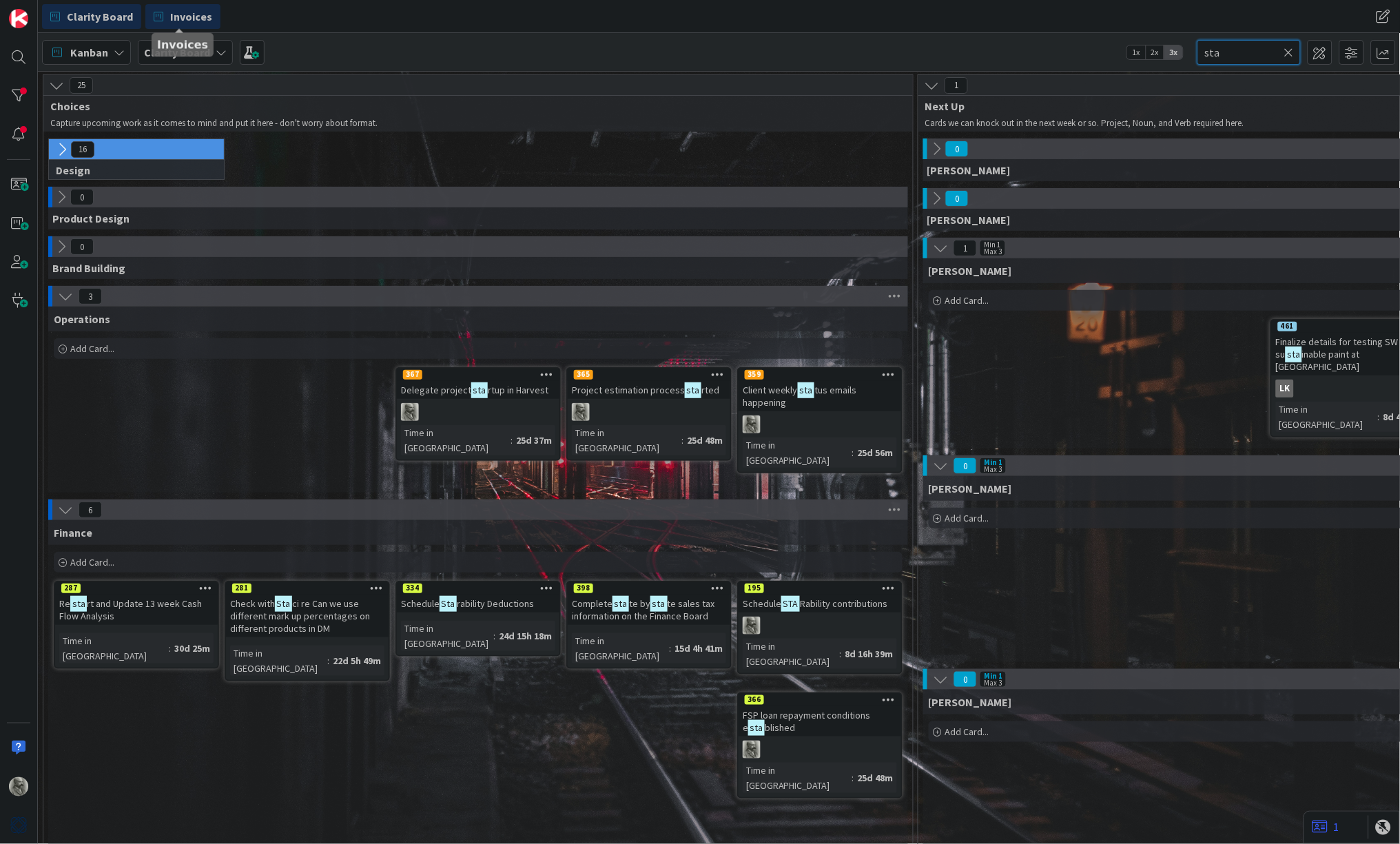
type input "sta"
click at [182, 15] on span "Invoices" at bounding box center [191, 16] width 42 height 16
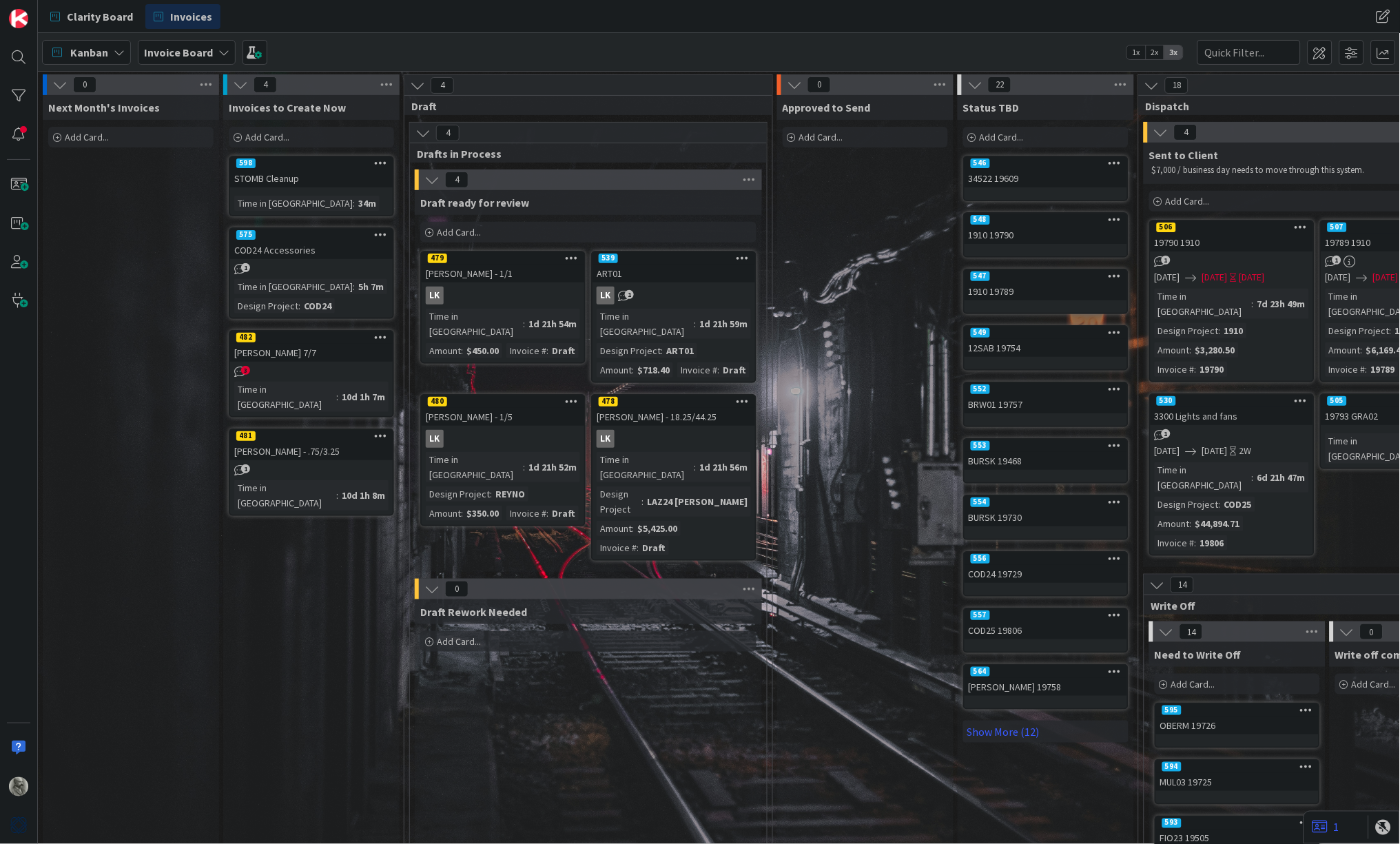
click at [271, 139] on span "Add Card..." at bounding box center [267, 137] width 44 height 13
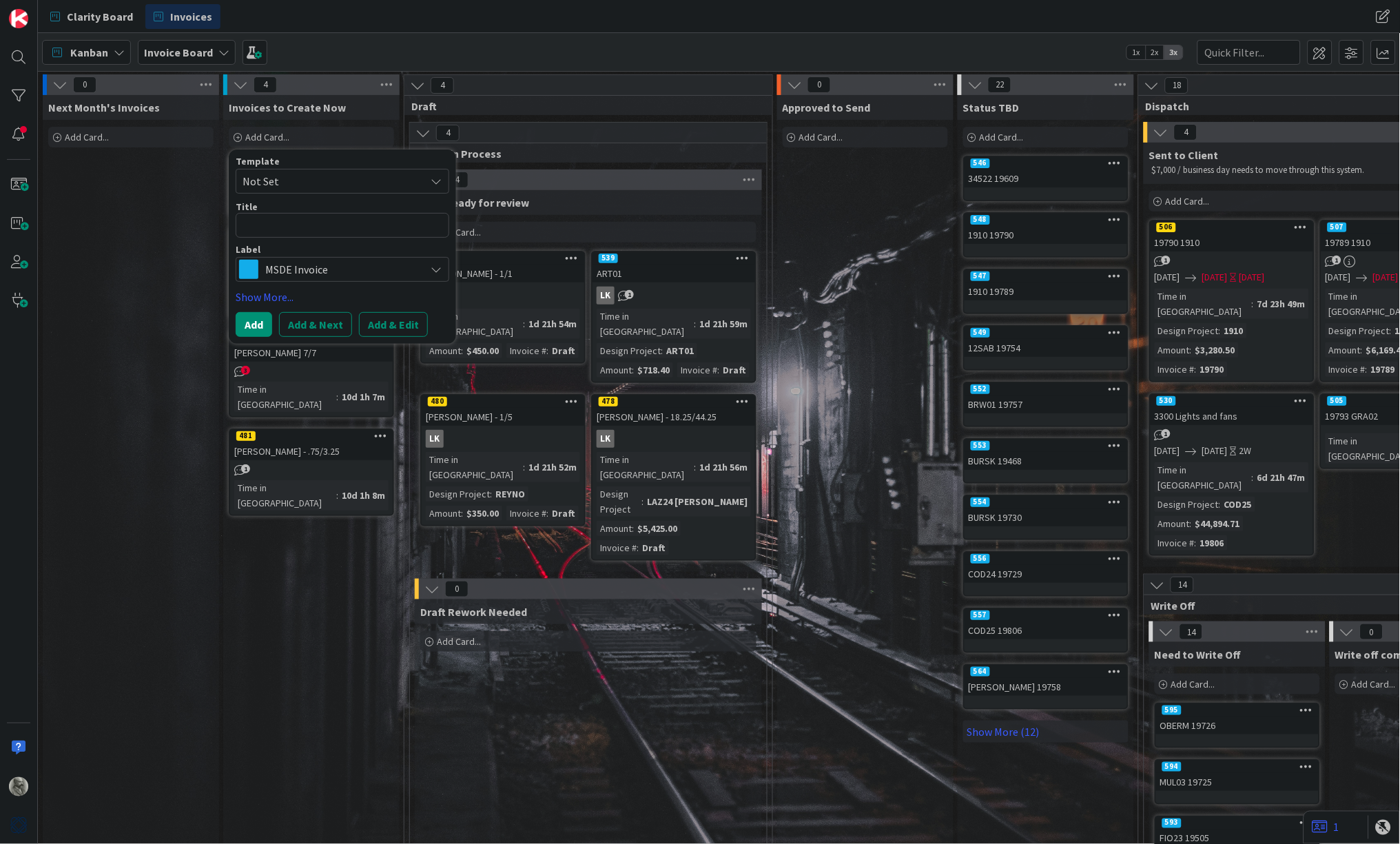
click at [289, 531] on div "Invoices to Create Now Add Card... Template Not Set Title 0 / 128 Label MSDE In…" at bounding box center [311, 705] width 176 height 1221
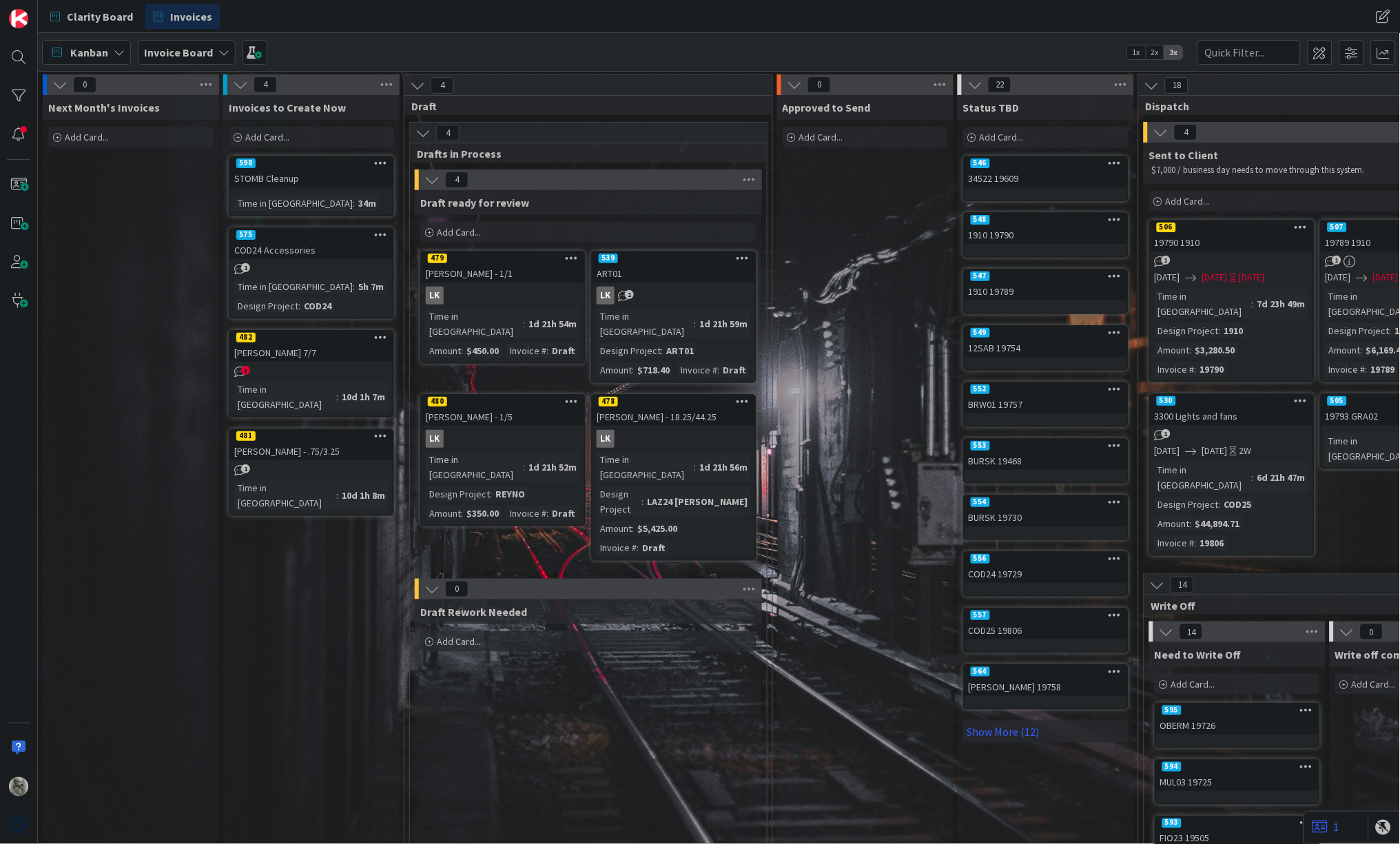
click at [264, 135] on span "Add Card..." at bounding box center [267, 137] width 44 height 13
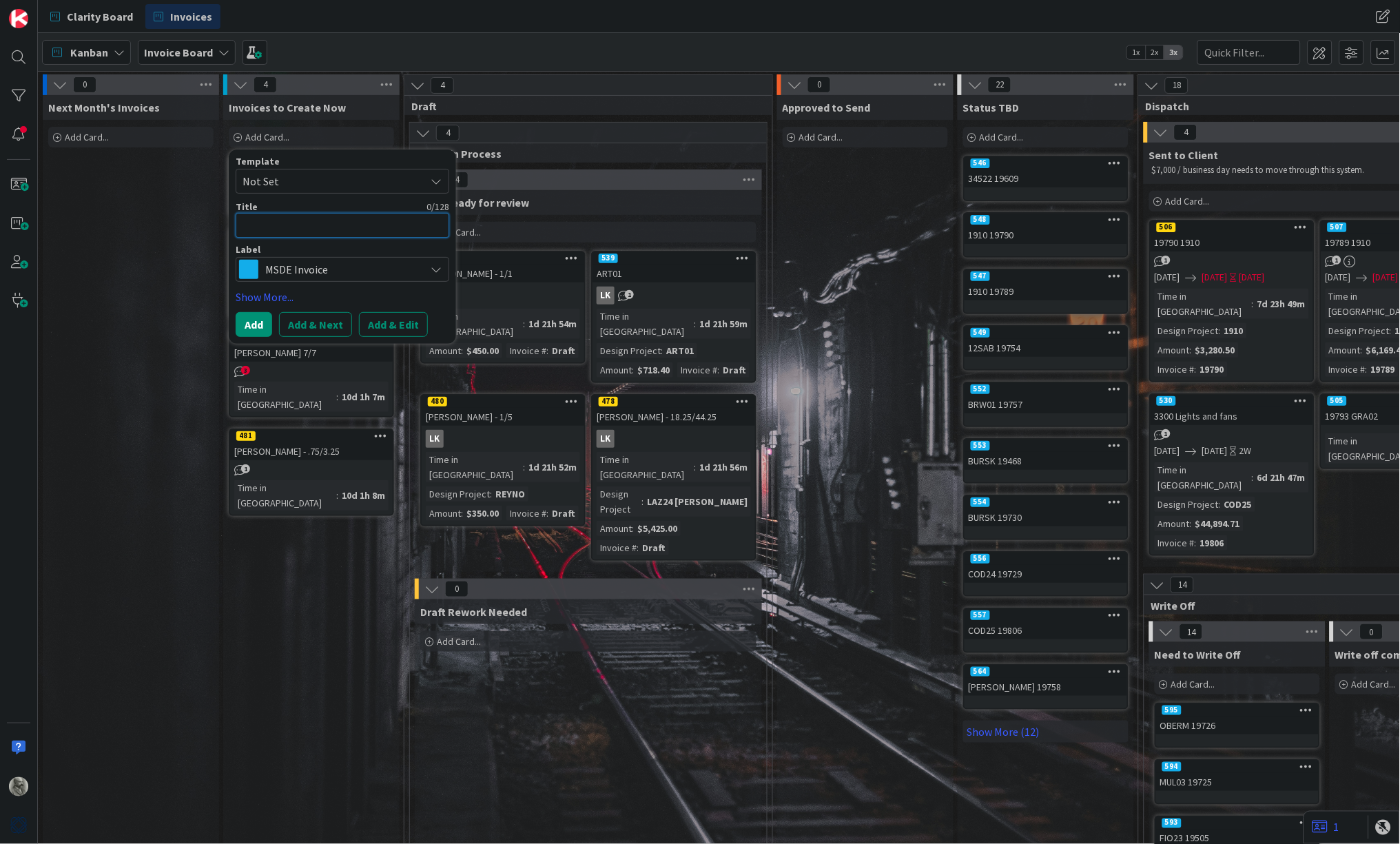
type textarea "x"
type textarea "C"
type textarea "x"
type textarea "CO"
type textarea "x"
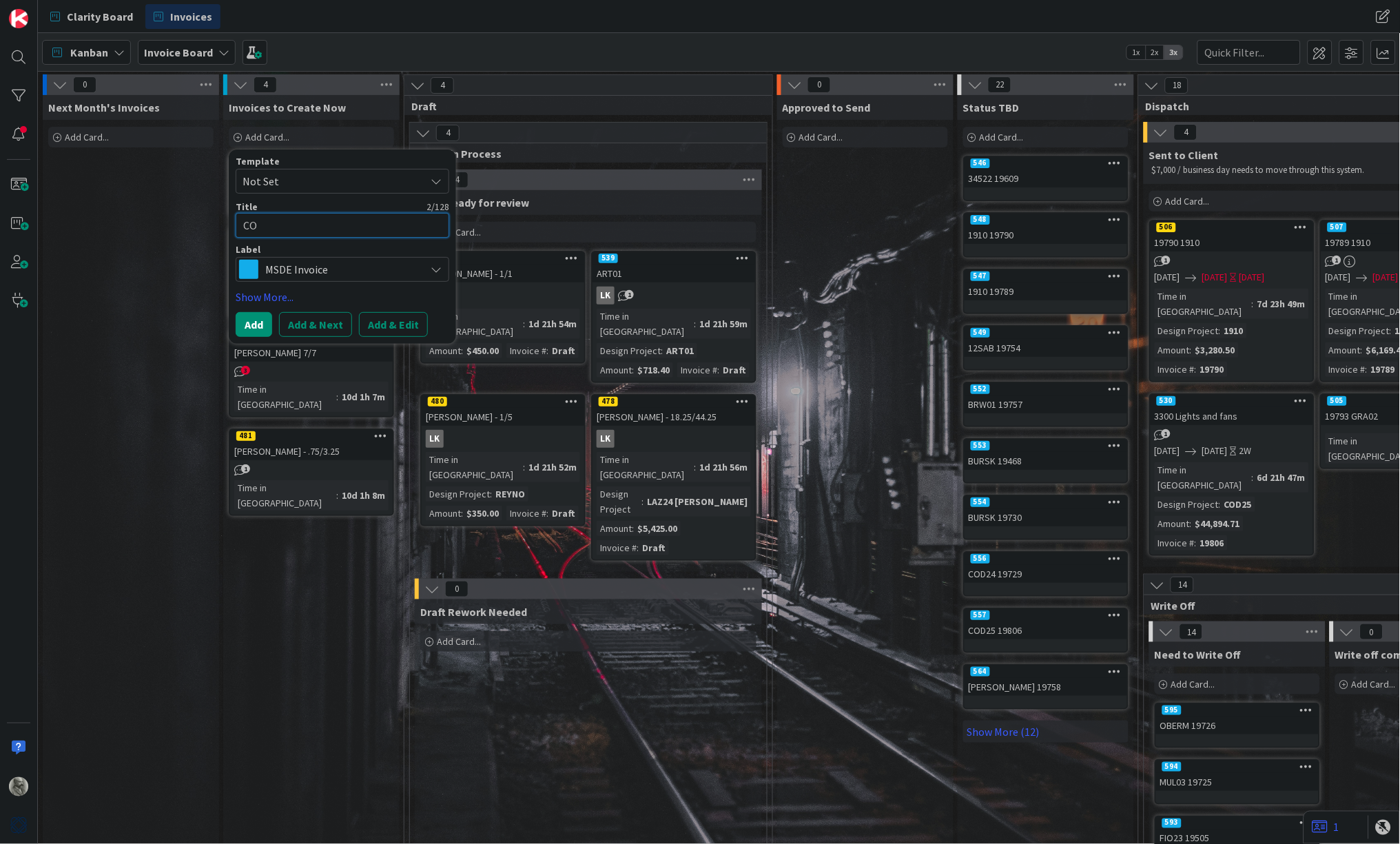
type textarea "COD"
type textarea "x"
type textarea "COD2"
type textarea "x"
type textarea "COD24"
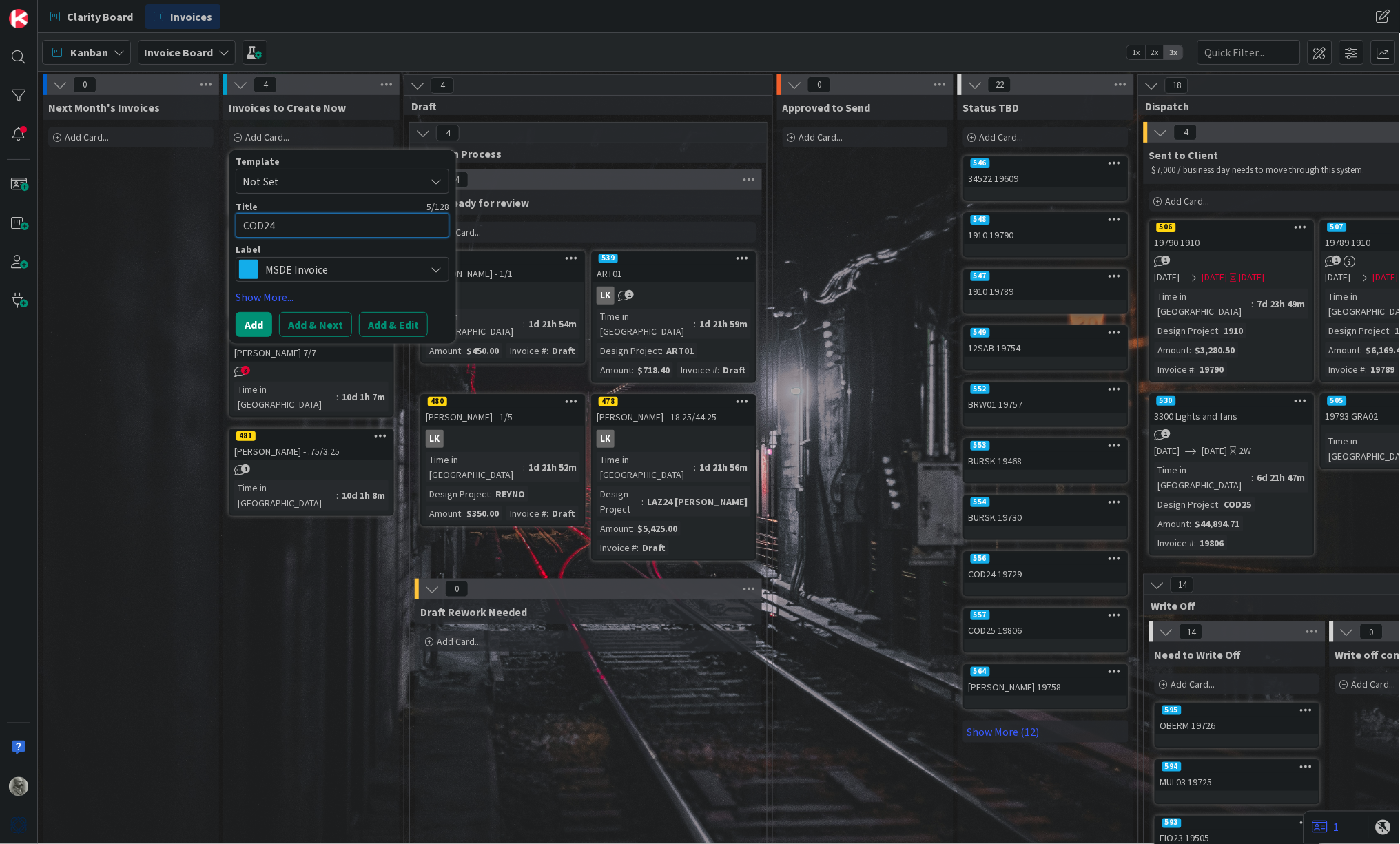
type textarea "x"
type textarea "COD24"
type textarea "x"
type textarea "COD24 F"
type textarea "x"
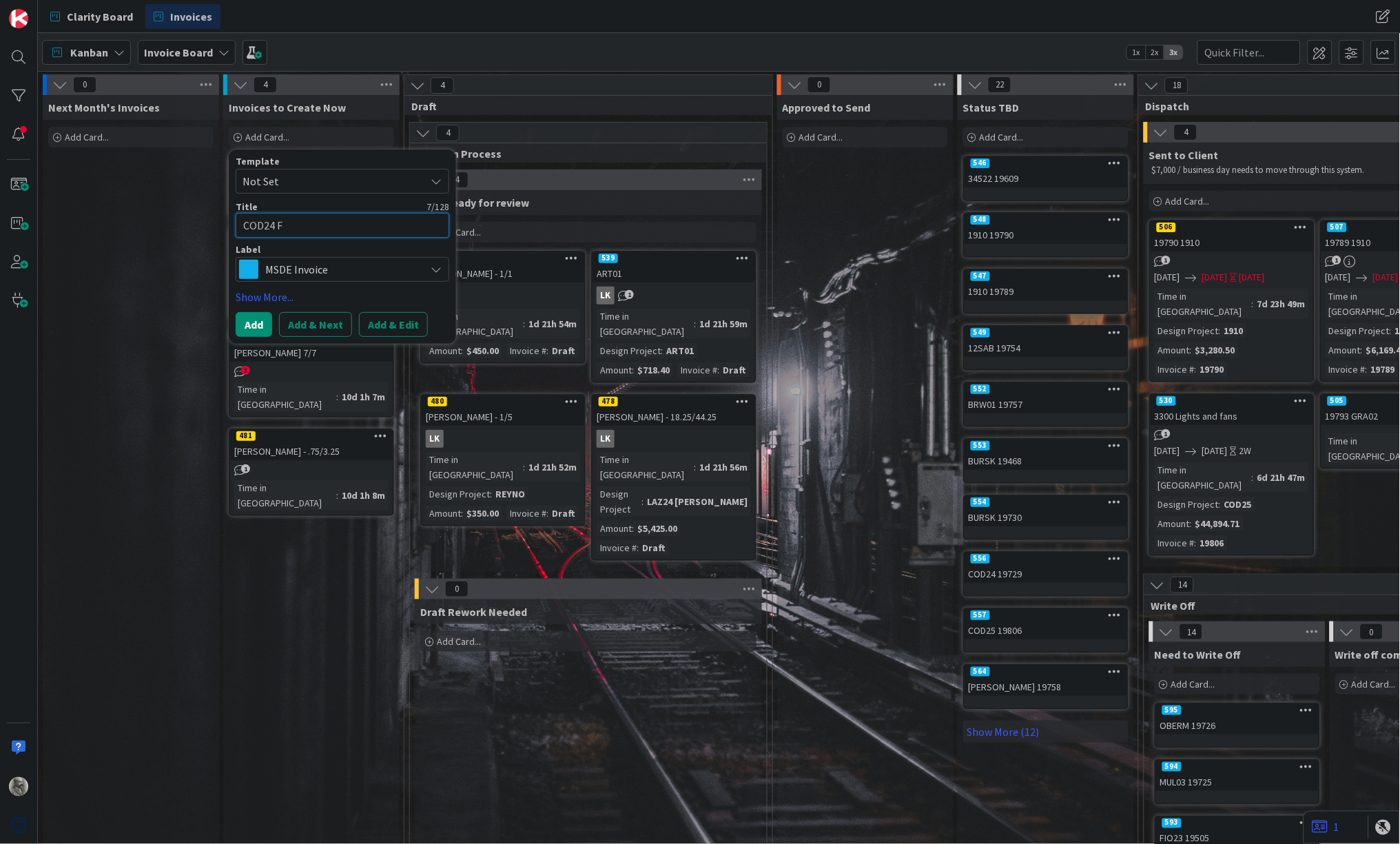
type textarea "COD24 Fu"
type textarea "x"
type textarea "COD24 Fur"
type textarea "x"
type textarea "COD24 Furn"
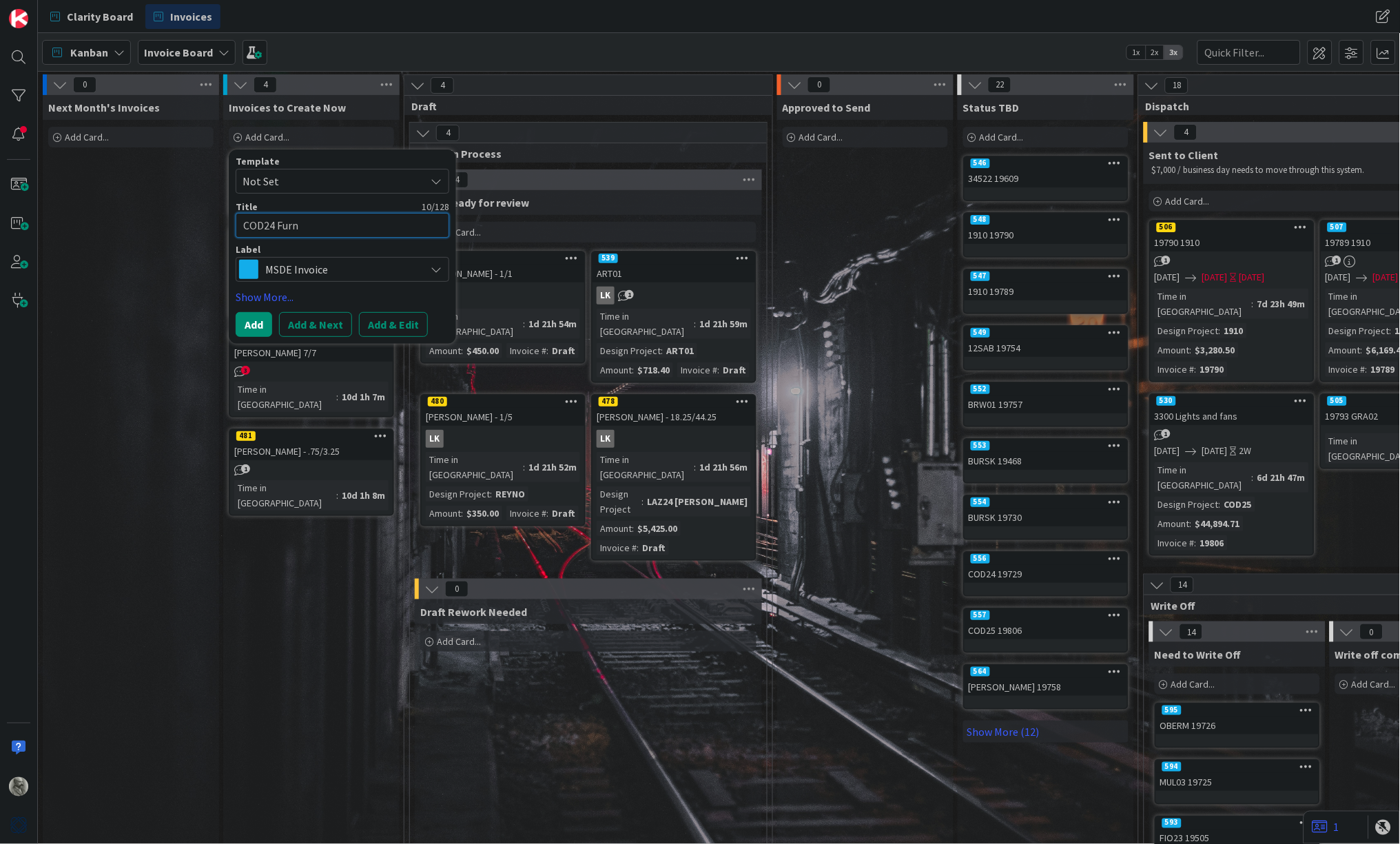
type textarea "x"
type textarea "COD24 Furni"
type textarea "x"
type textarea "COD24 Furnit"
type textarea "x"
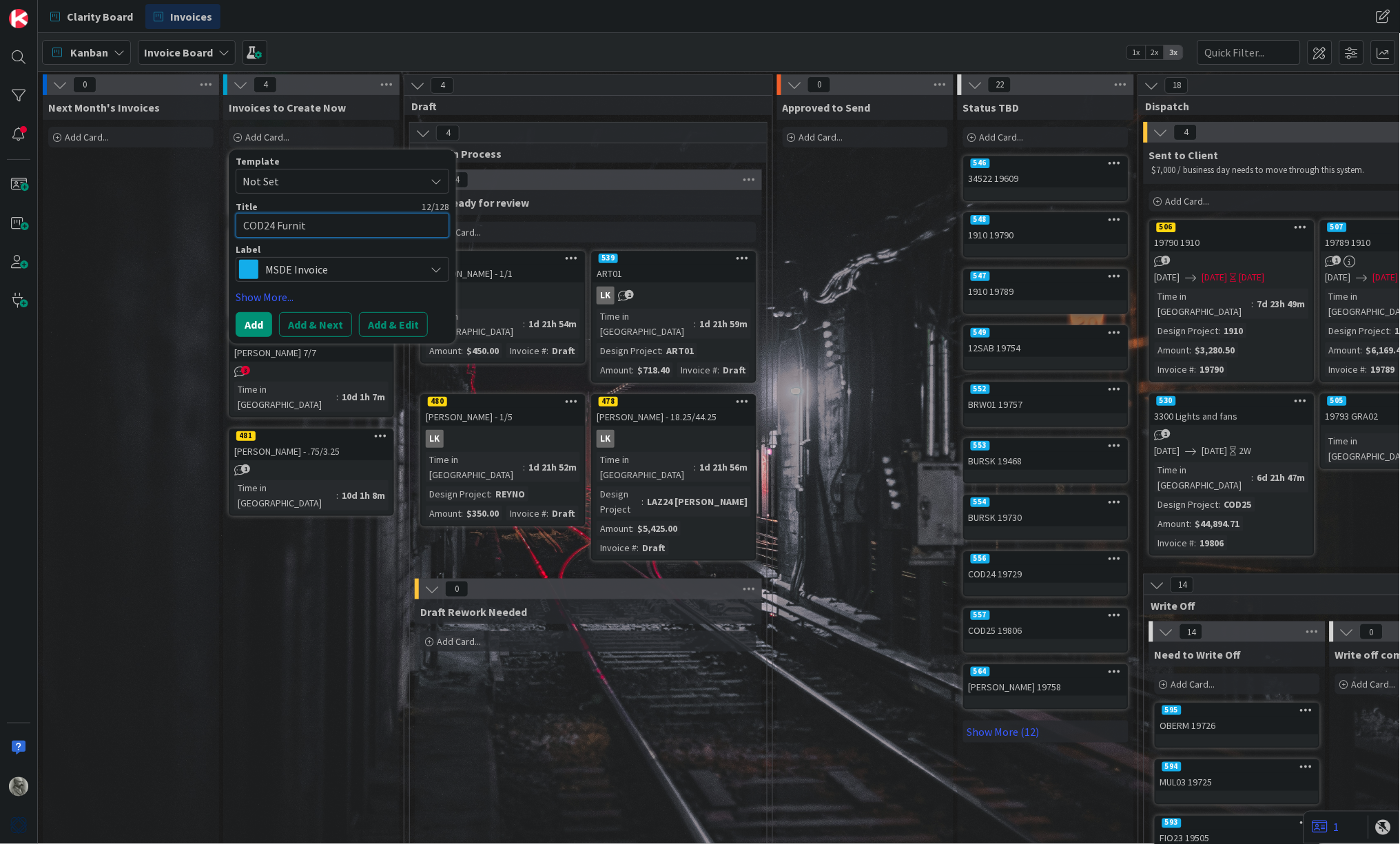
type textarea "COD24 Furnitu"
type textarea "x"
type textarea "COD24 Furnitur"
type textarea "x"
type textarea "COD24 Furniture"
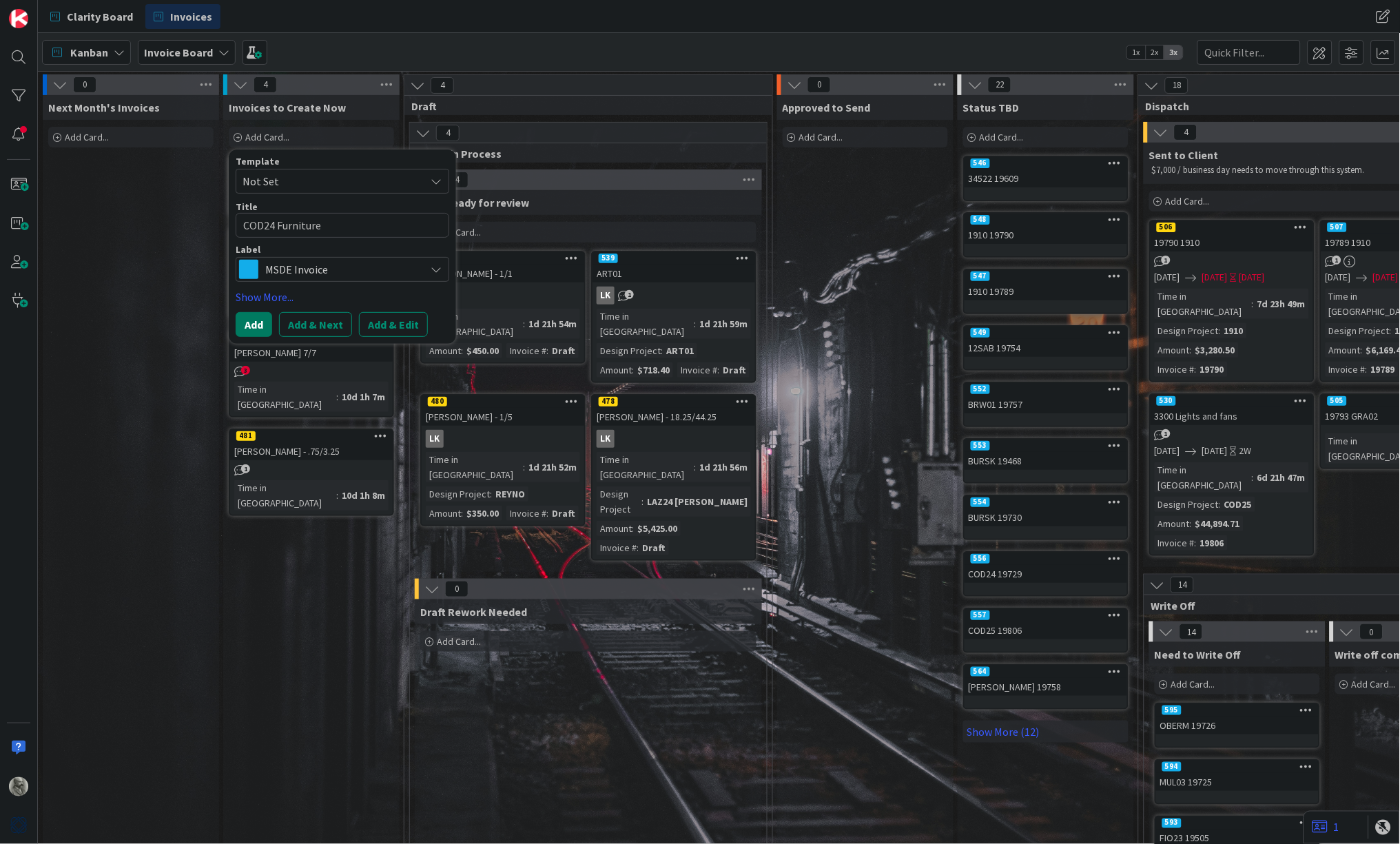
click at [256, 323] on button "Add" at bounding box center [254, 324] width 37 height 25
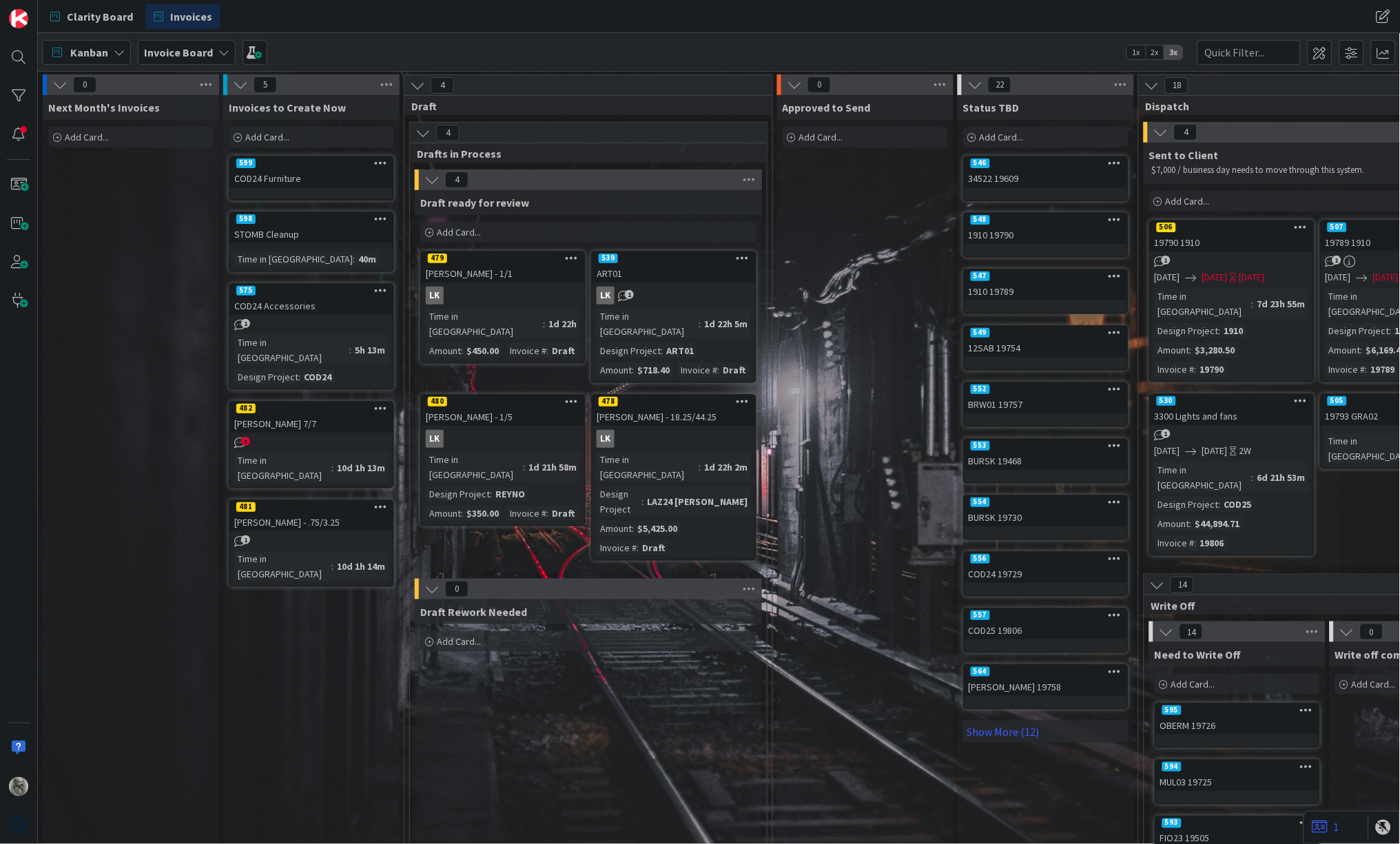
click at [295, 232] on div "STOMB Cleanup" at bounding box center [311, 234] width 163 height 18
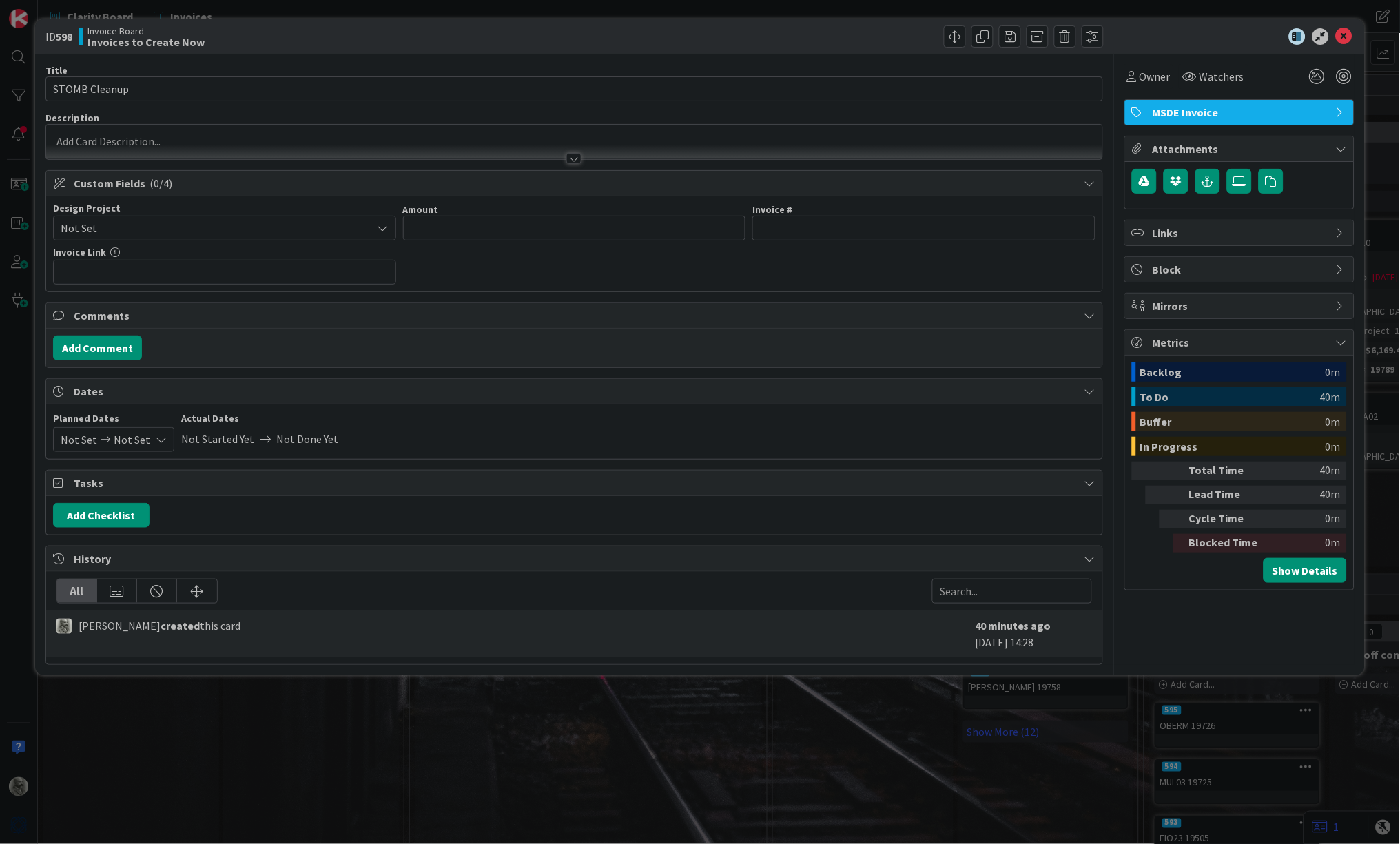
click at [126, 140] on div at bounding box center [574, 142] width 1056 height 35
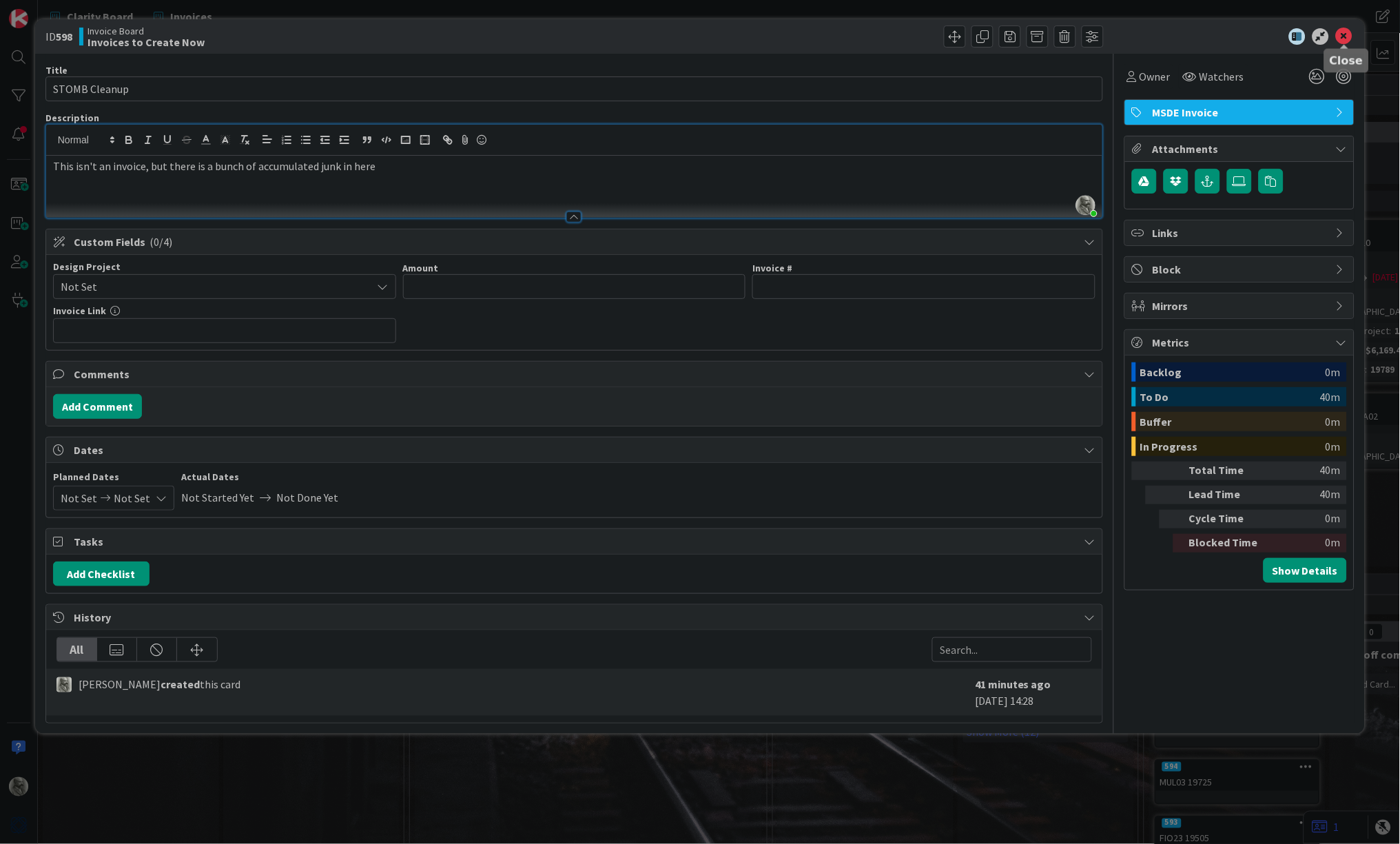
click at [1344, 35] on icon at bounding box center [1344, 36] width 16 height 16
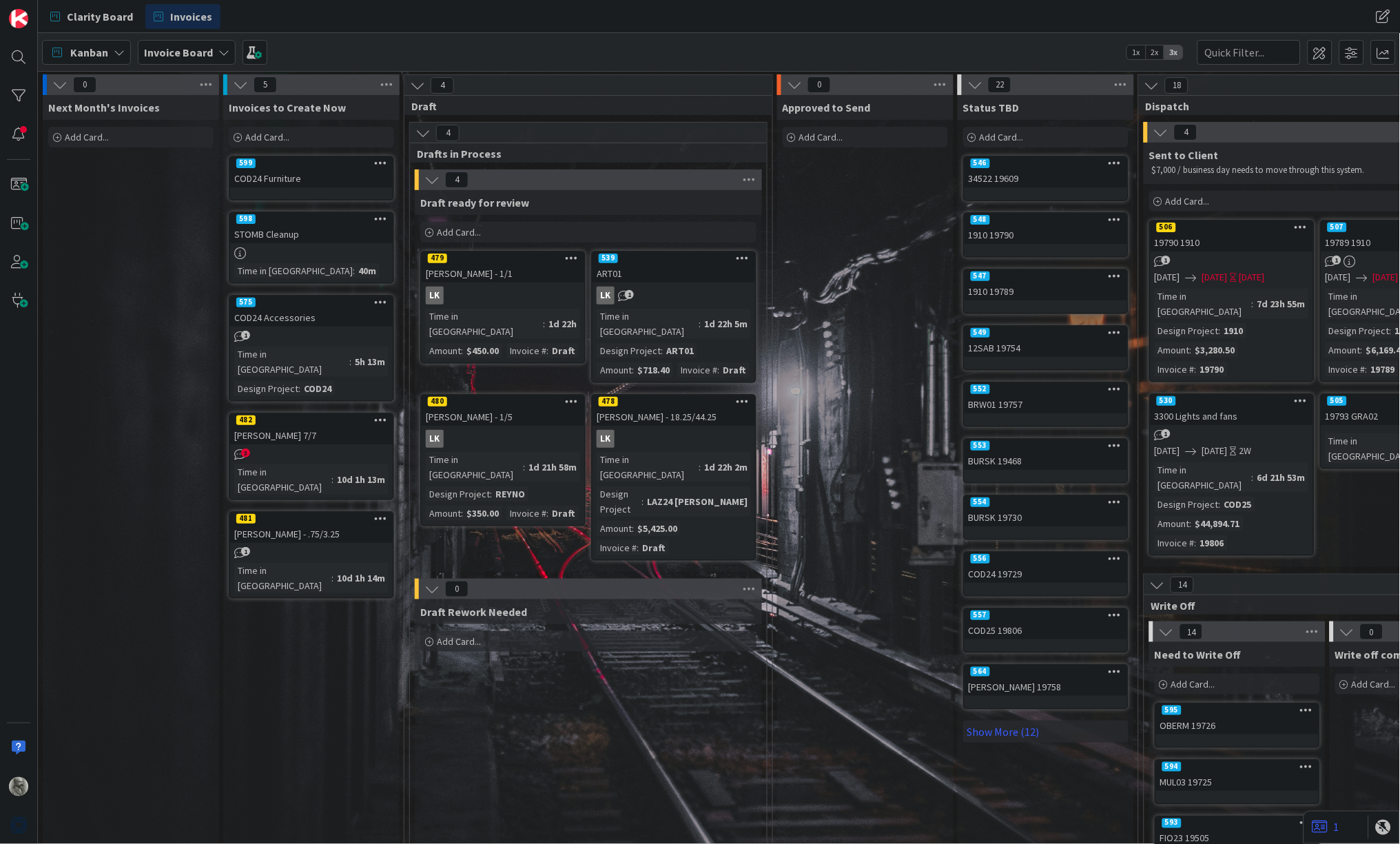
click at [385, 218] on icon at bounding box center [381, 218] width 13 height 10
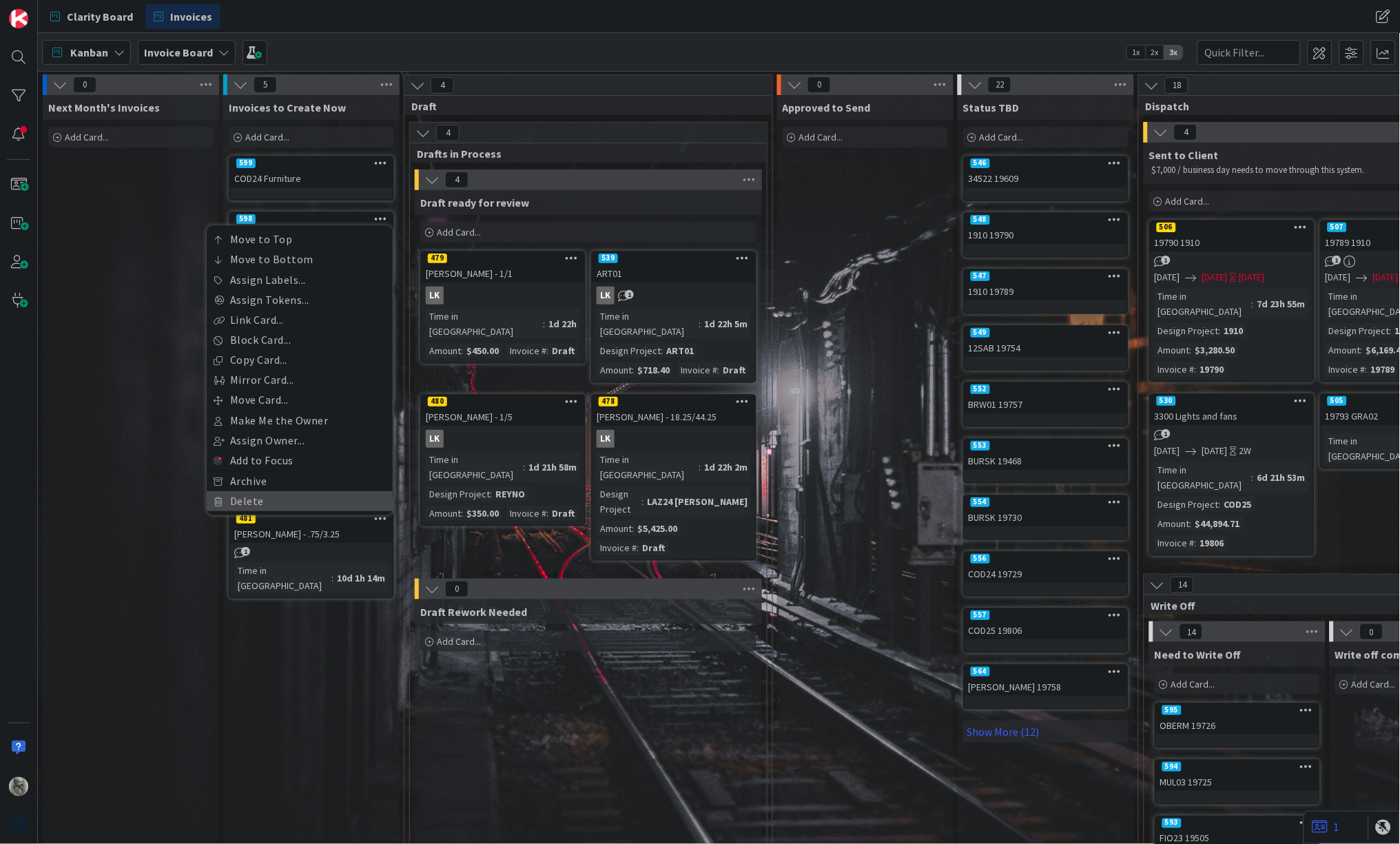
click at [277, 499] on link "Delete" at bounding box center [299, 501] width 186 height 20
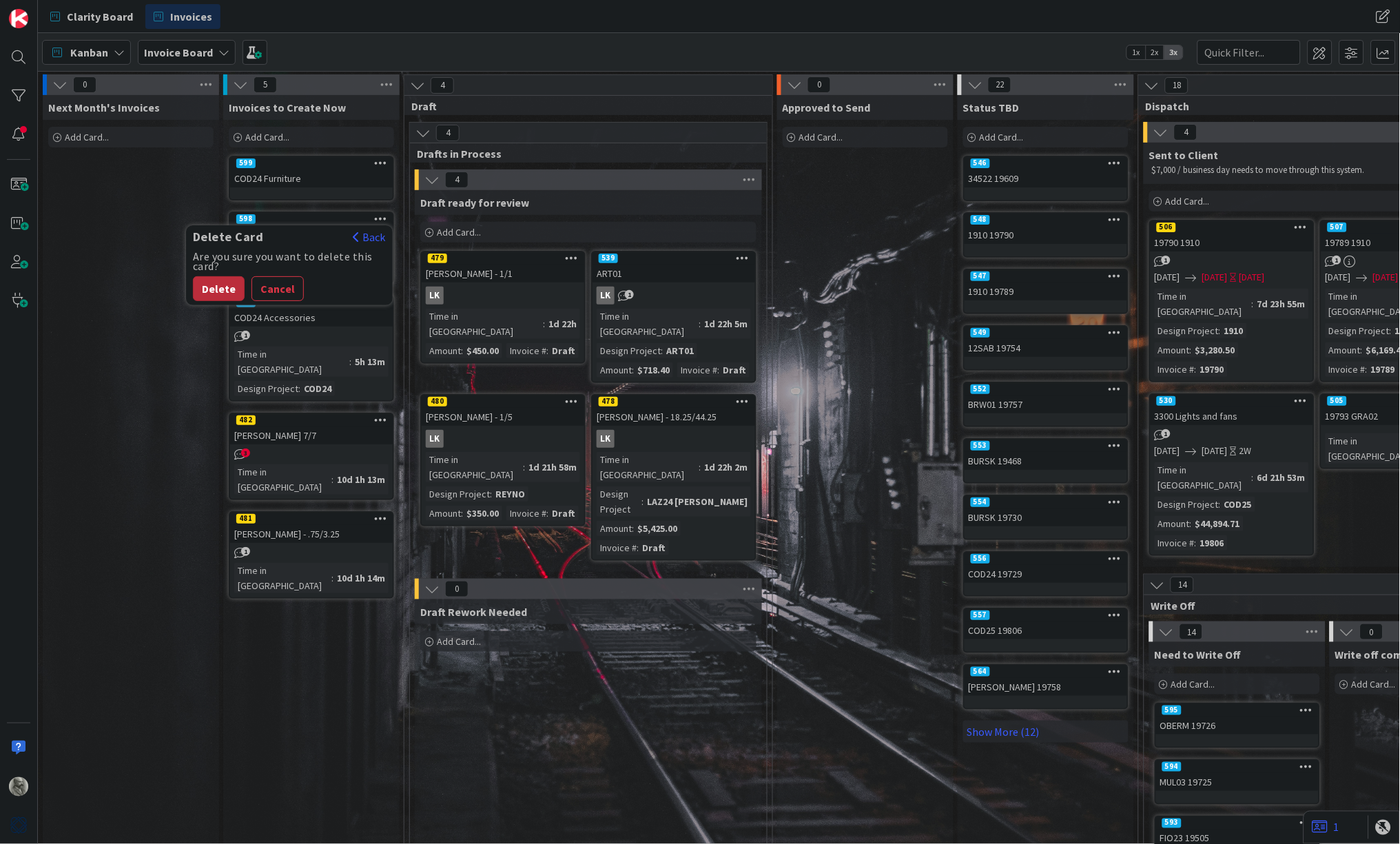
click at [219, 284] on button "Delete" at bounding box center [219, 289] width 52 height 25
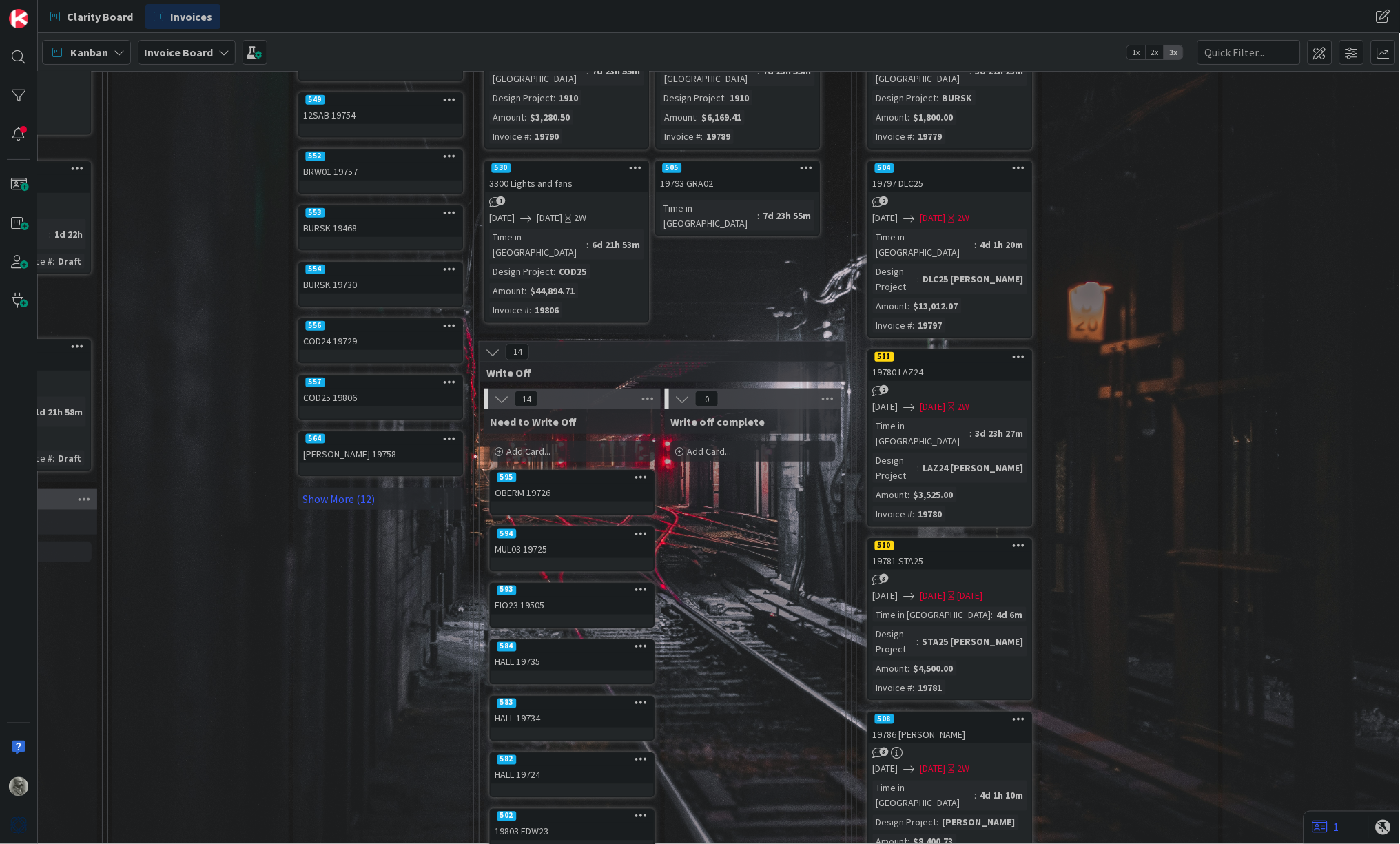
scroll to position [223, 665]
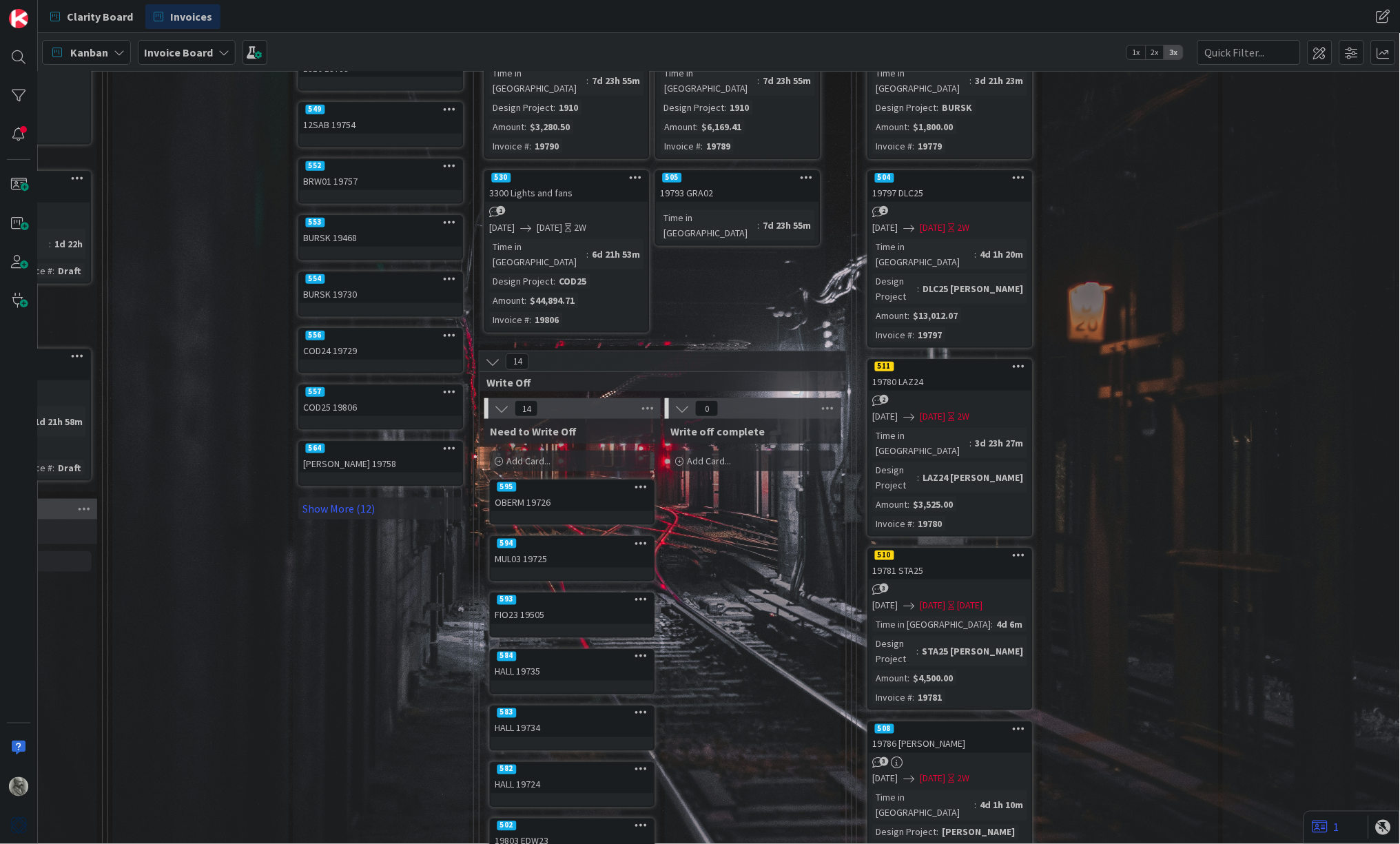
click at [973, 436] on div "3d 23h 27m" at bounding box center [1000, 444] width 55 height 15
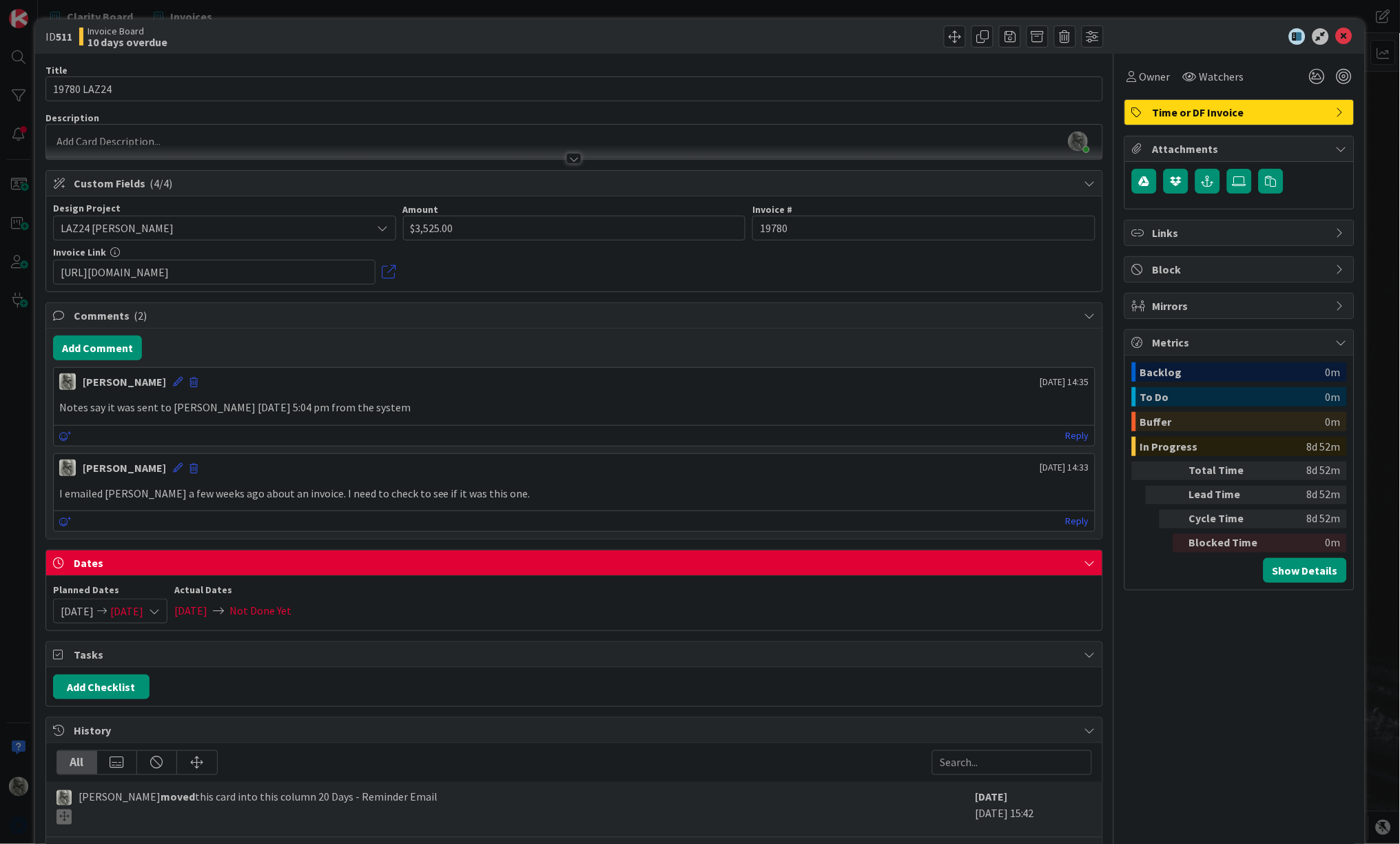
click at [385, 272] on link at bounding box center [389, 272] width 13 height 13
click at [1345, 36] on icon at bounding box center [1344, 36] width 16 height 16
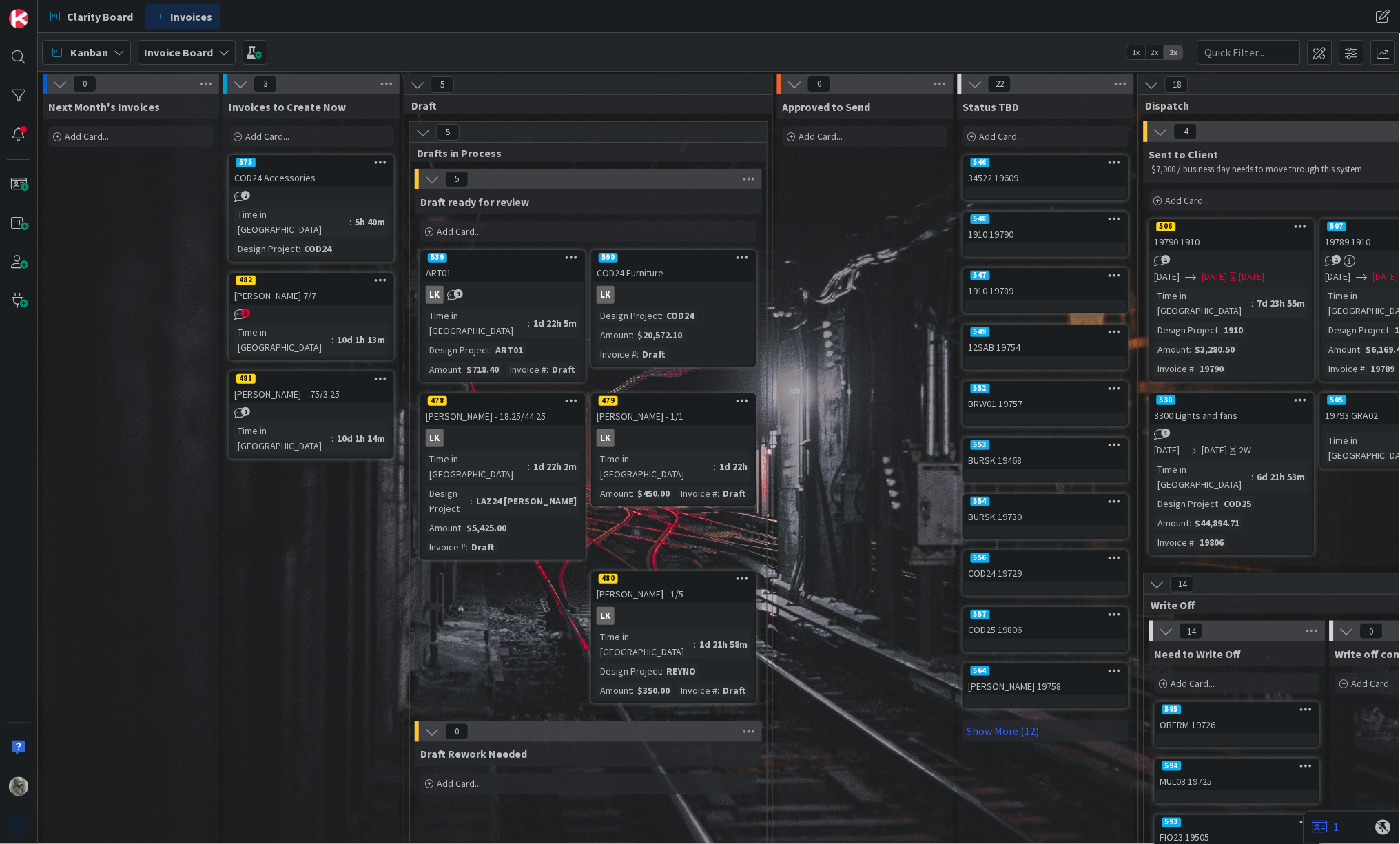
scroll to position [1, 0]
click at [705, 315] on div "Design Project : COD24 Amount : $20,572.10 Invoice # : Draft" at bounding box center [674, 335] width 154 height 54
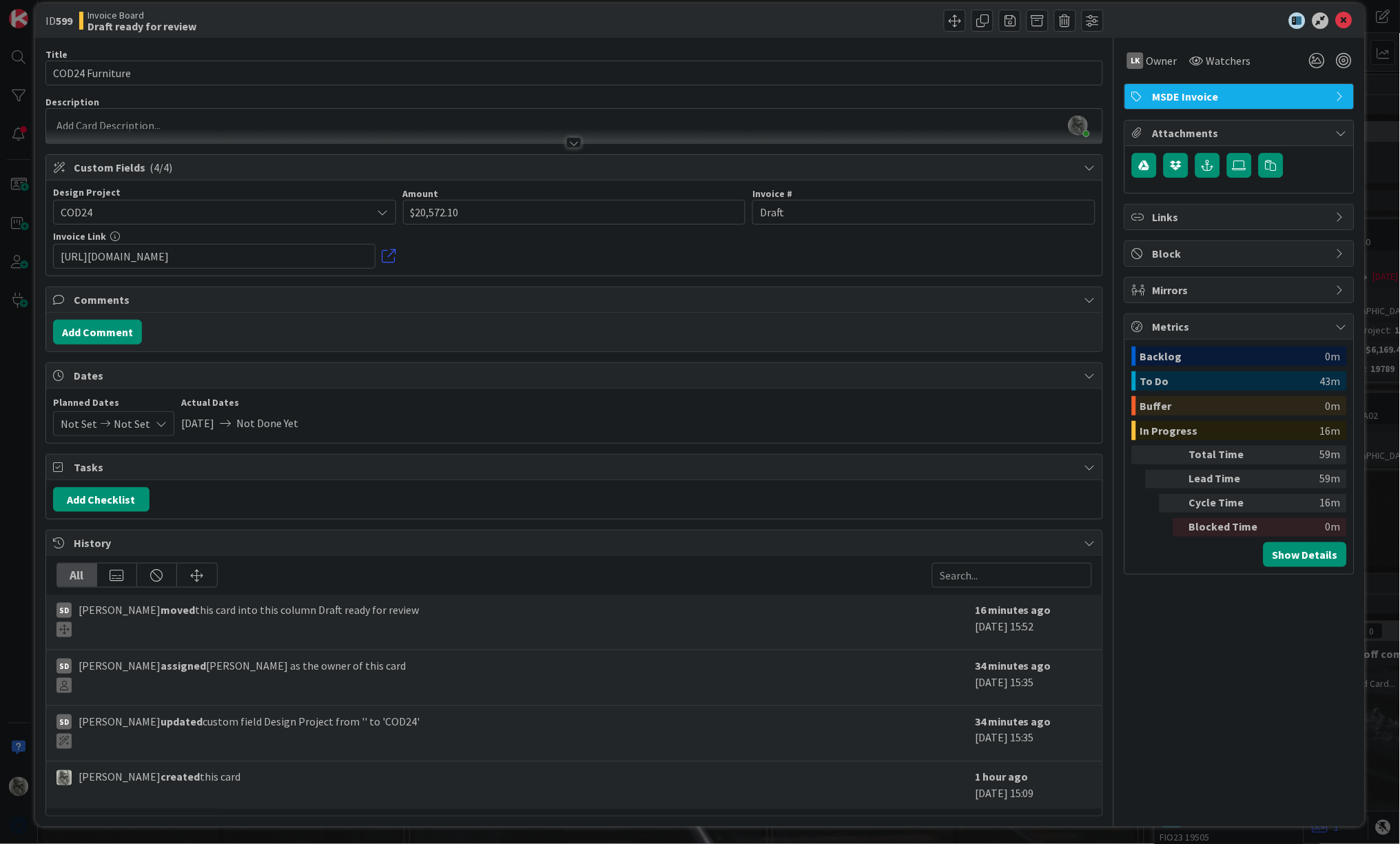
scroll to position [13, 0]
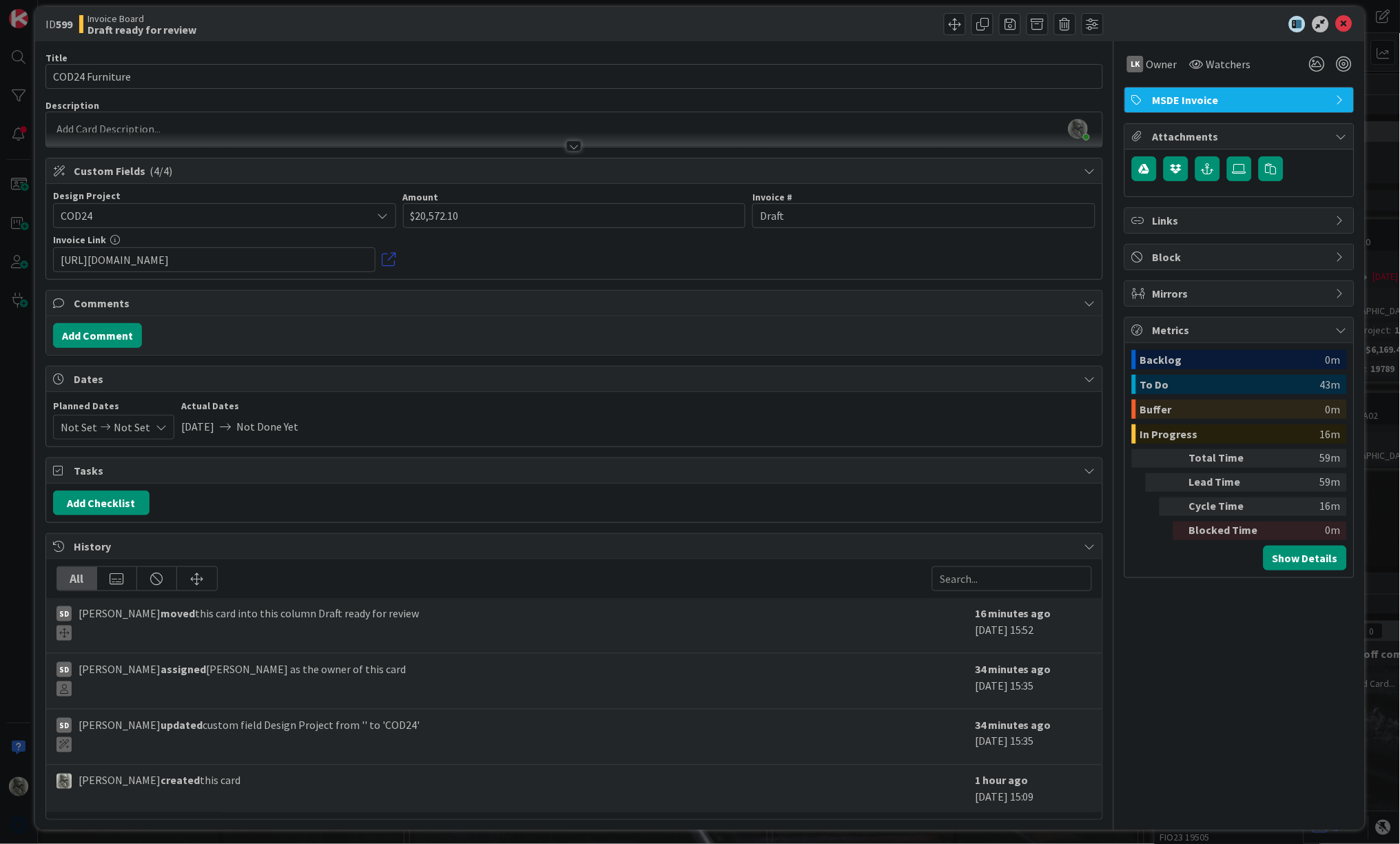
click at [390, 255] on link at bounding box center [389, 260] width 13 height 13
click at [1344, 23] on icon at bounding box center [1344, 23] width 16 height 16
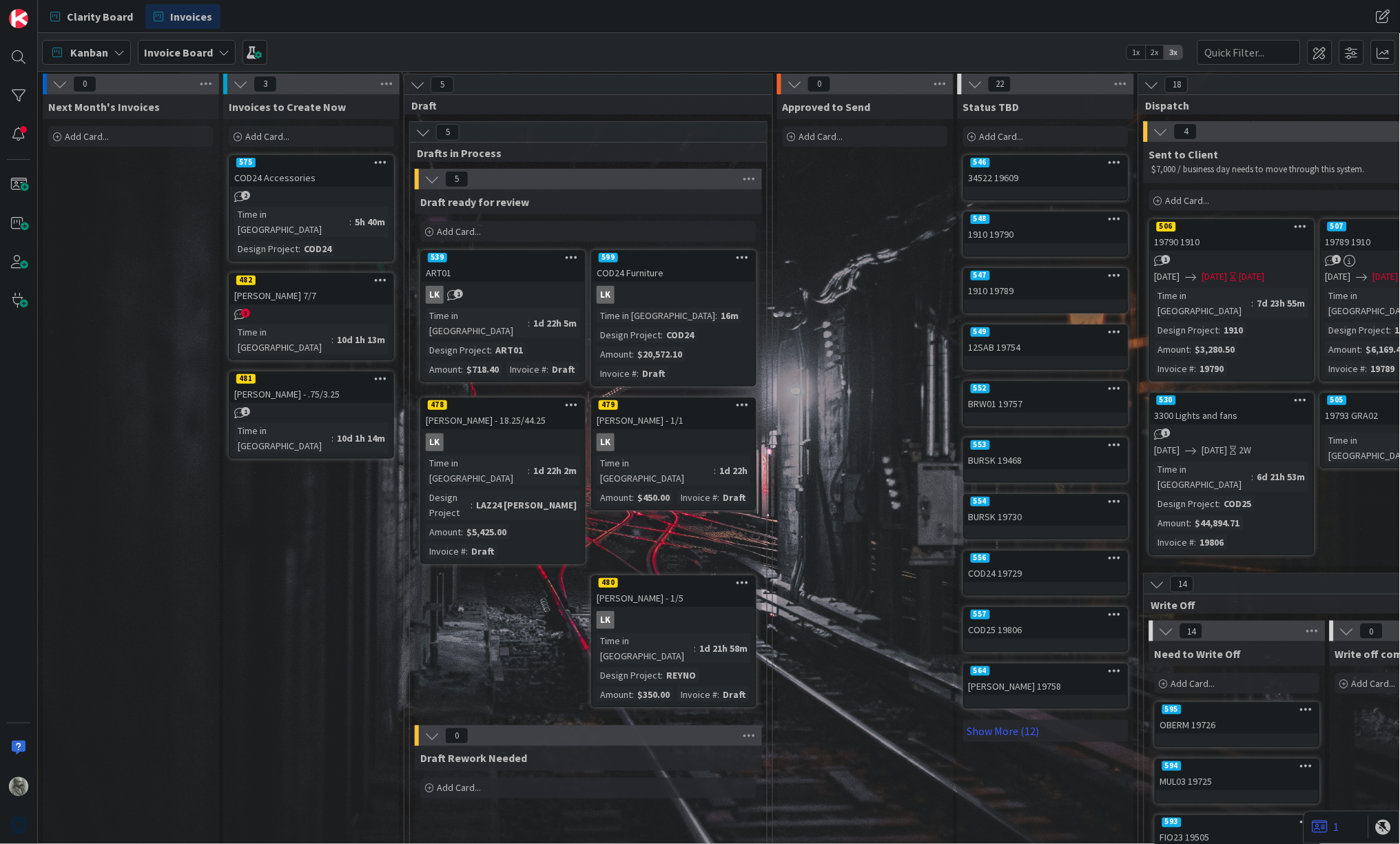
drag, startPoint x: 390, startPoint y: 255, endPoint x: 1344, endPoint y: 23, distance: 981.8
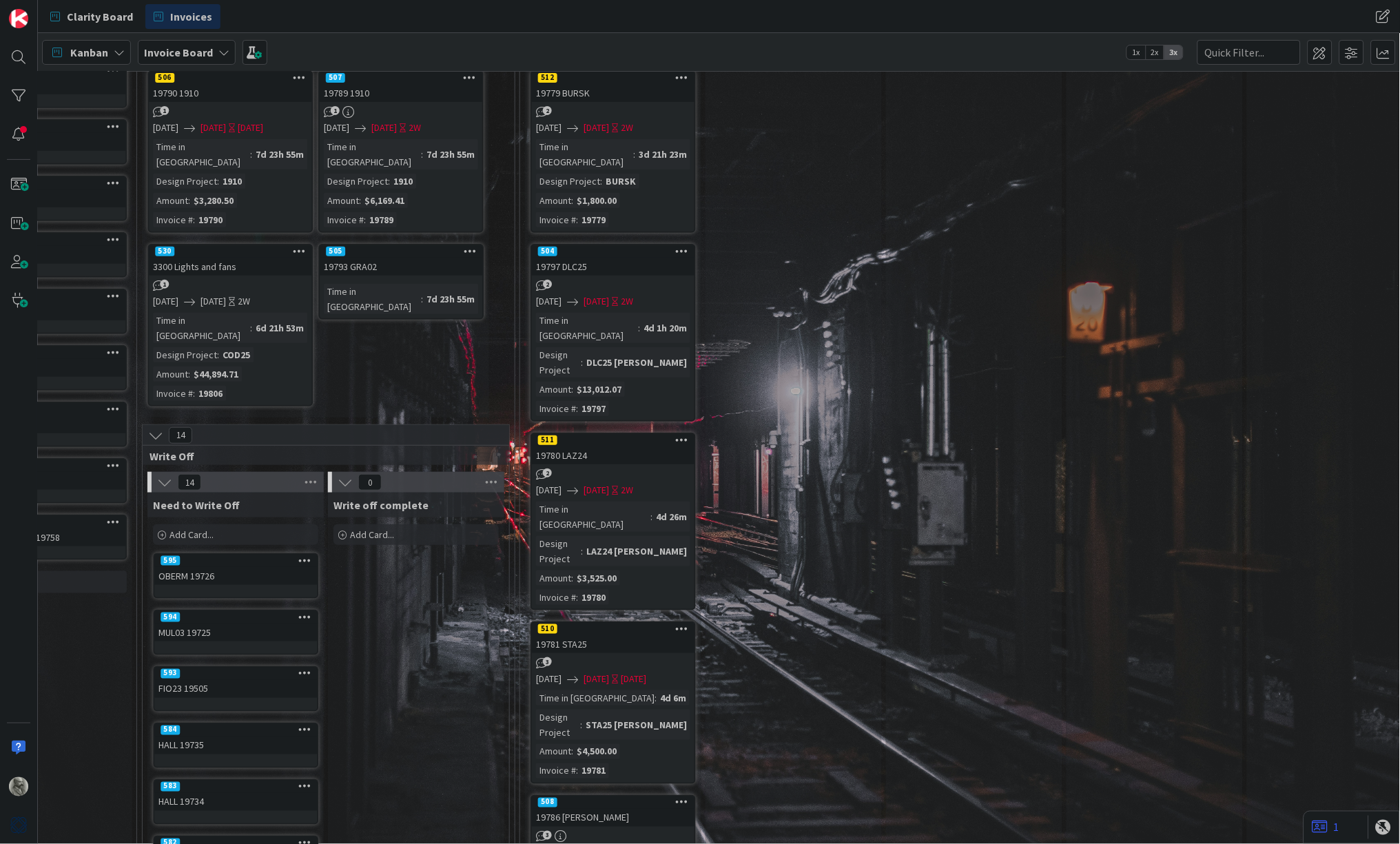
scroll to position [171, 1002]
